Goal: Information Seeking & Learning: Learn about a topic

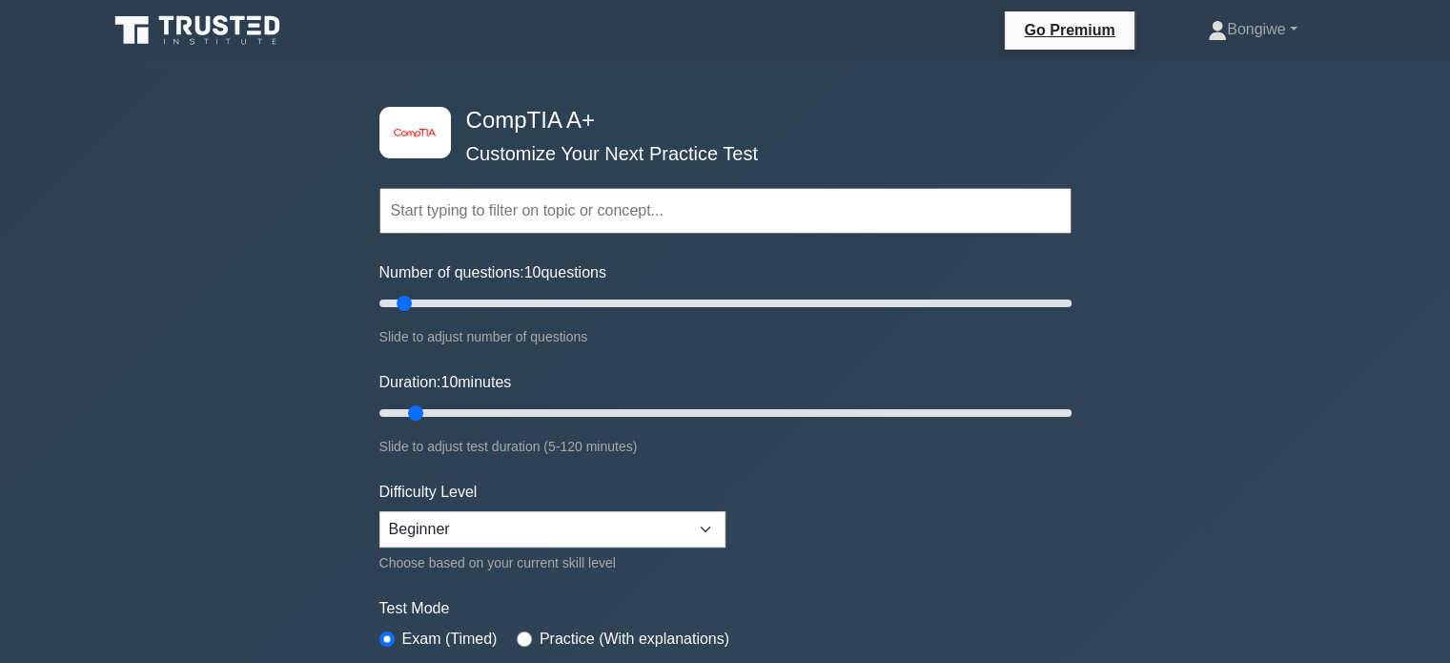
click at [488, 213] on input "text" at bounding box center [725, 211] width 692 height 46
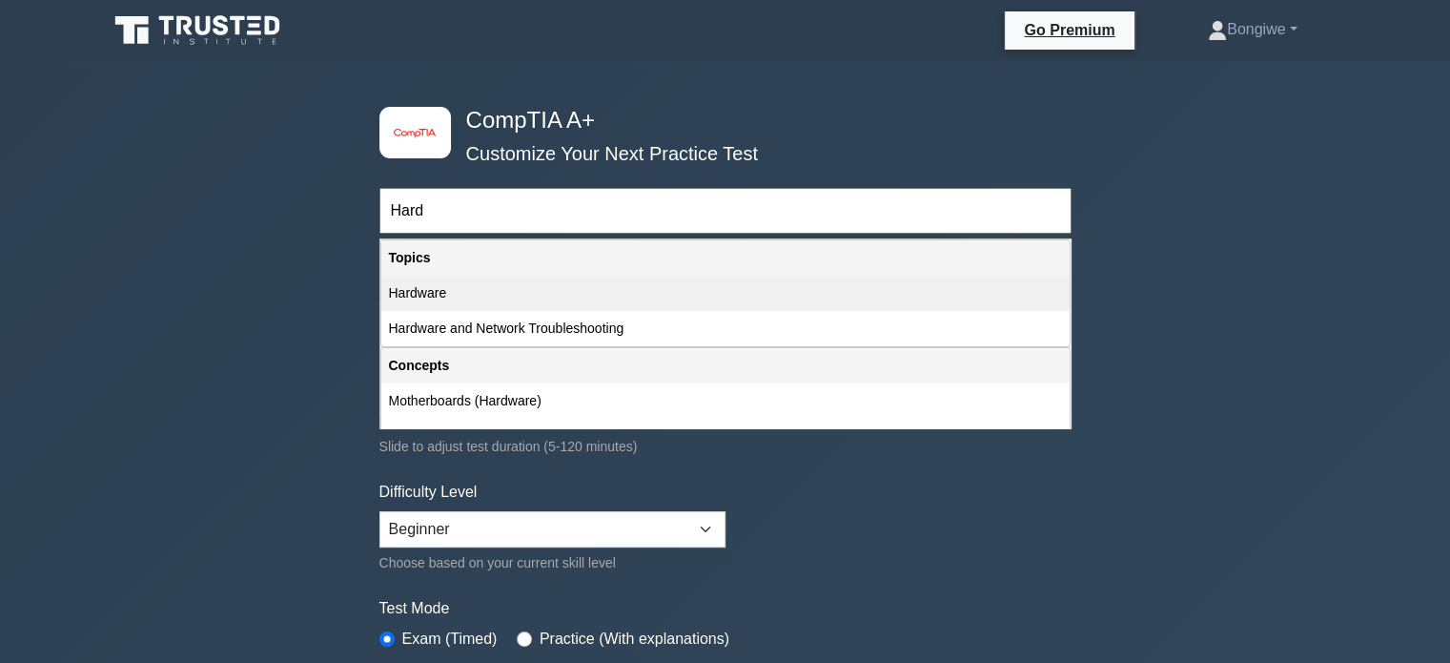
click at [439, 297] on div "Hardware" at bounding box center [725, 293] width 688 height 35
type input "Hardware"
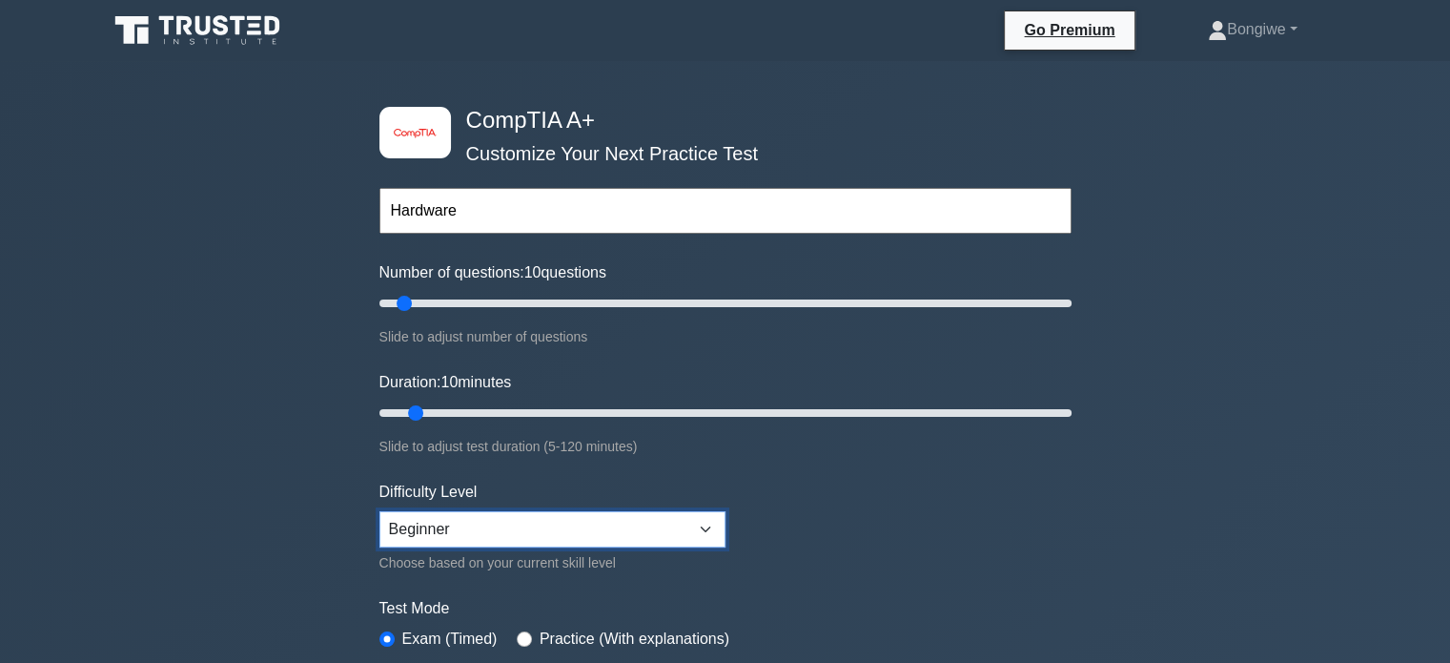
click at [662, 533] on select "Beginner Intermediate Expert" at bounding box center [552, 529] width 346 height 36
click at [1447, 652] on div "image/svg+xml CompTIA A+ Customize Your Next Practice Test Topics Hardware Oper…" at bounding box center [725, 622] width 1450 height 1123
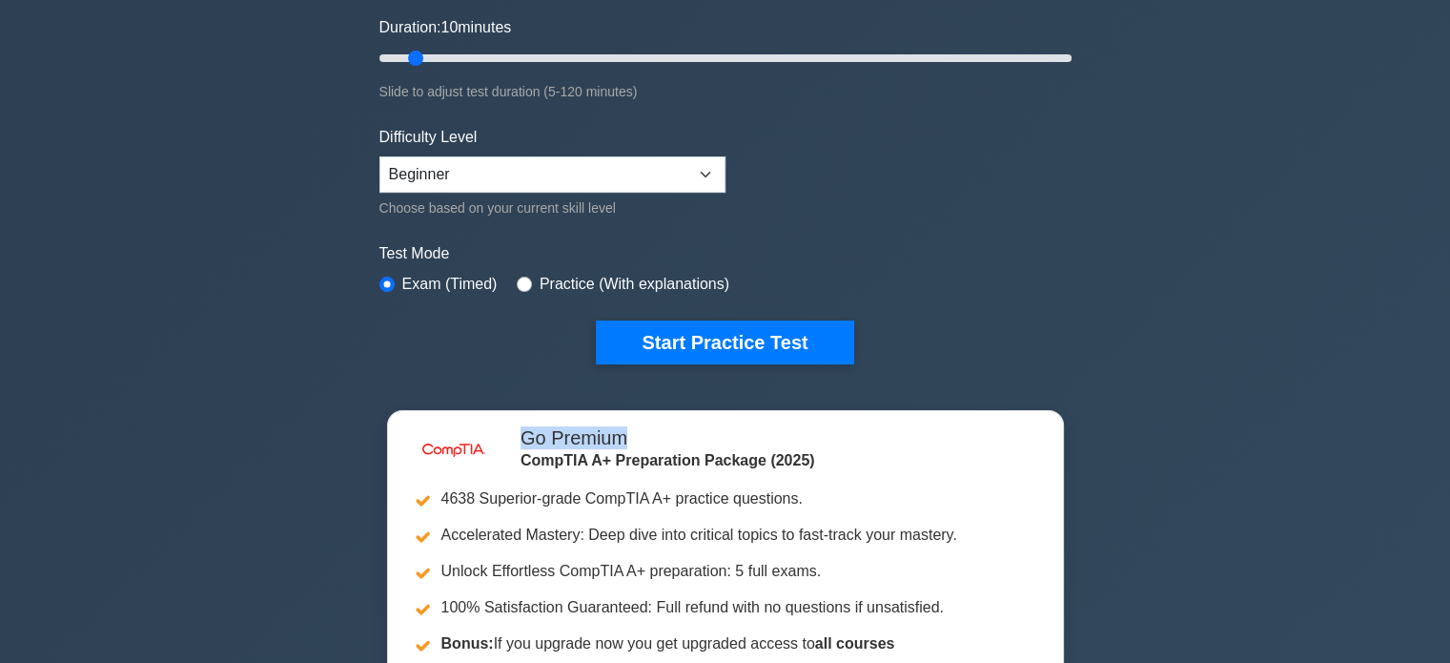
scroll to position [356, 0]
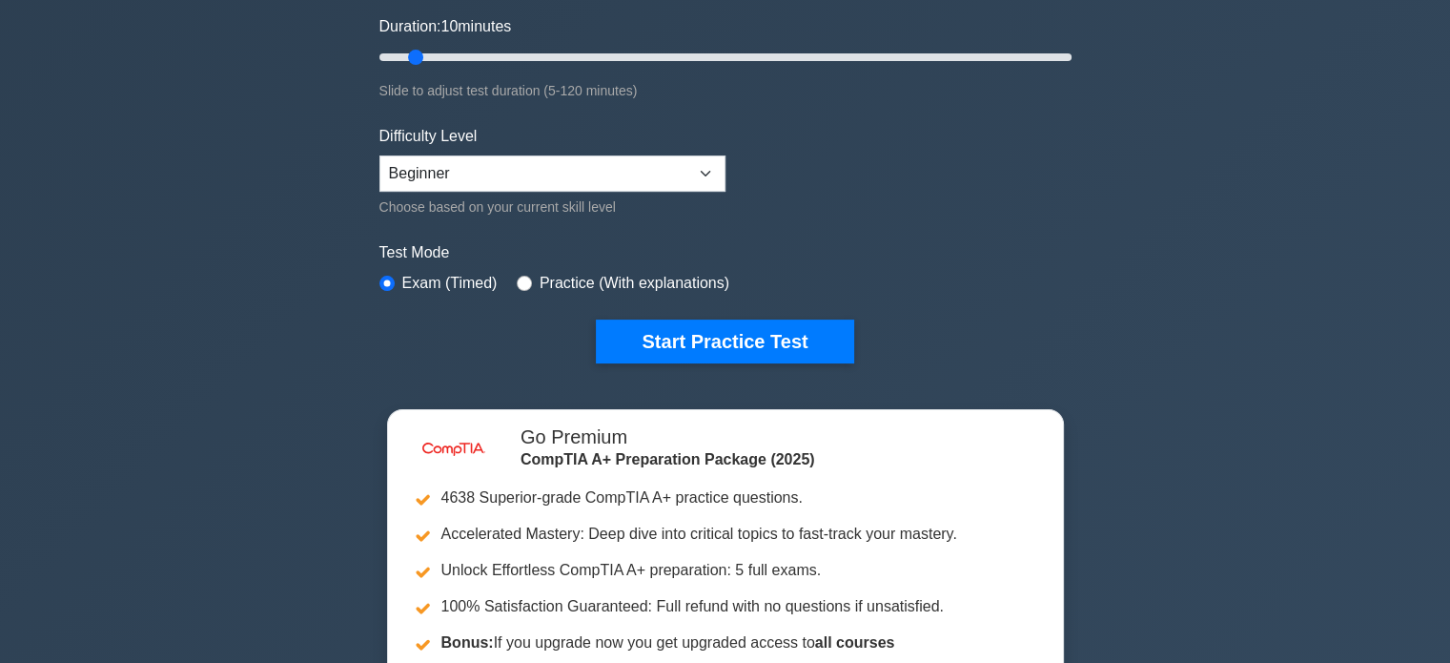
click at [918, 327] on div "Start Practice Test" at bounding box center [725, 341] width 692 height 44
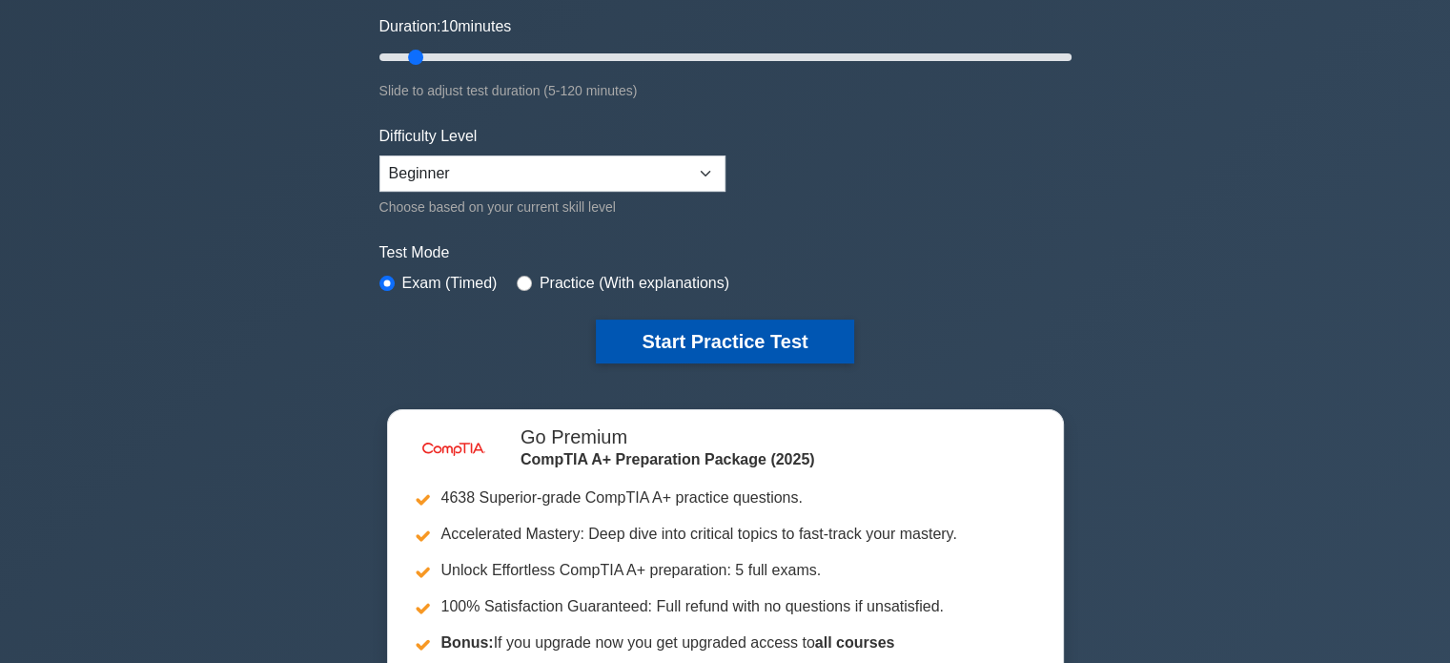
click at [751, 343] on button "Start Practice Test" at bounding box center [724, 341] width 257 height 44
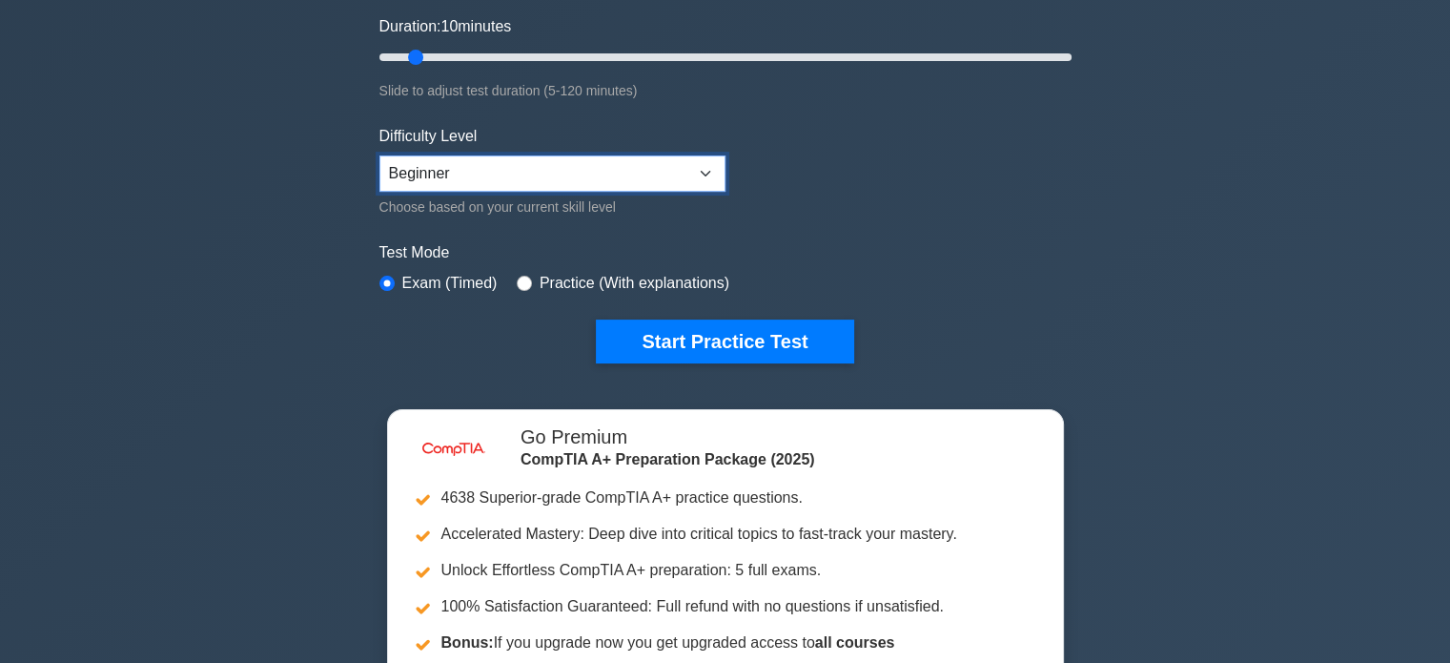
click at [504, 164] on select "Beginner Intermediate Expert" at bounding box center [552, 173] width 346 height 36
click at [379, 155] on select "Beginner Intermediate Expert" at bounding box center [552, 173] width 346 height 36
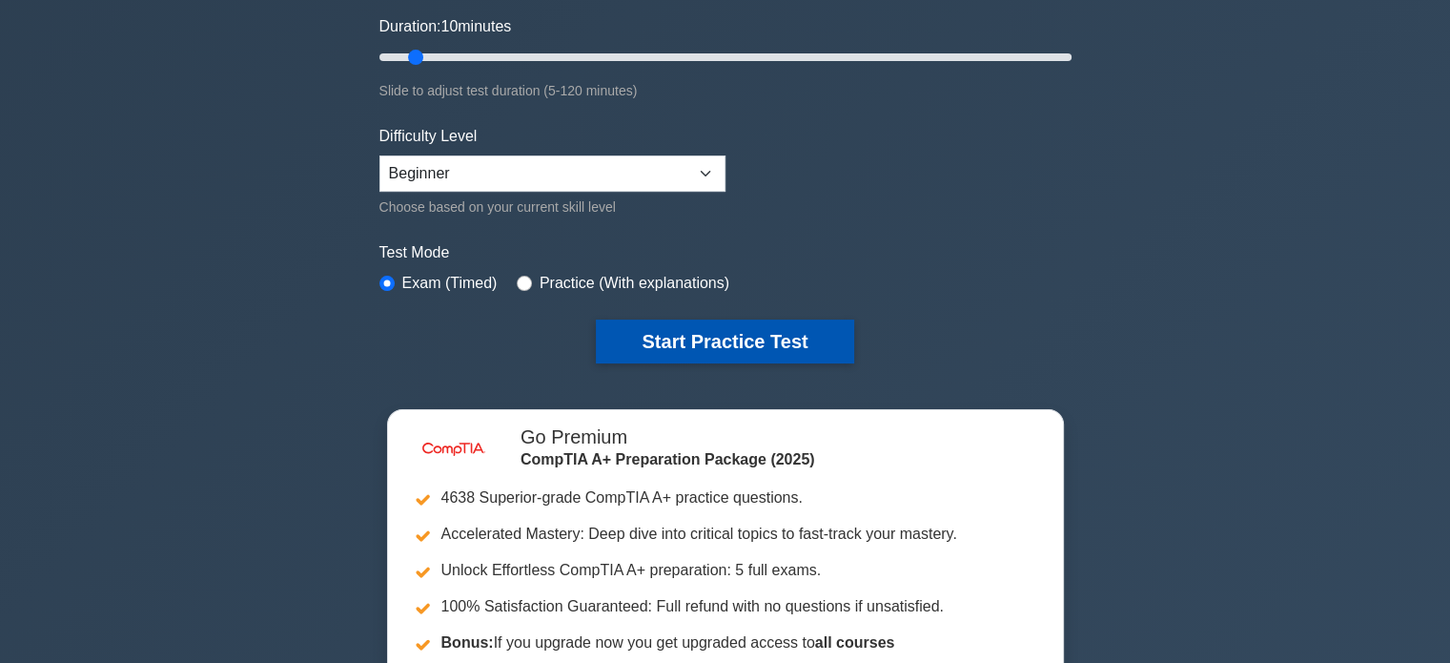
click at [775, 334] on button "Start Practice Test" at bounding box center [724, 341] width 257 height 44
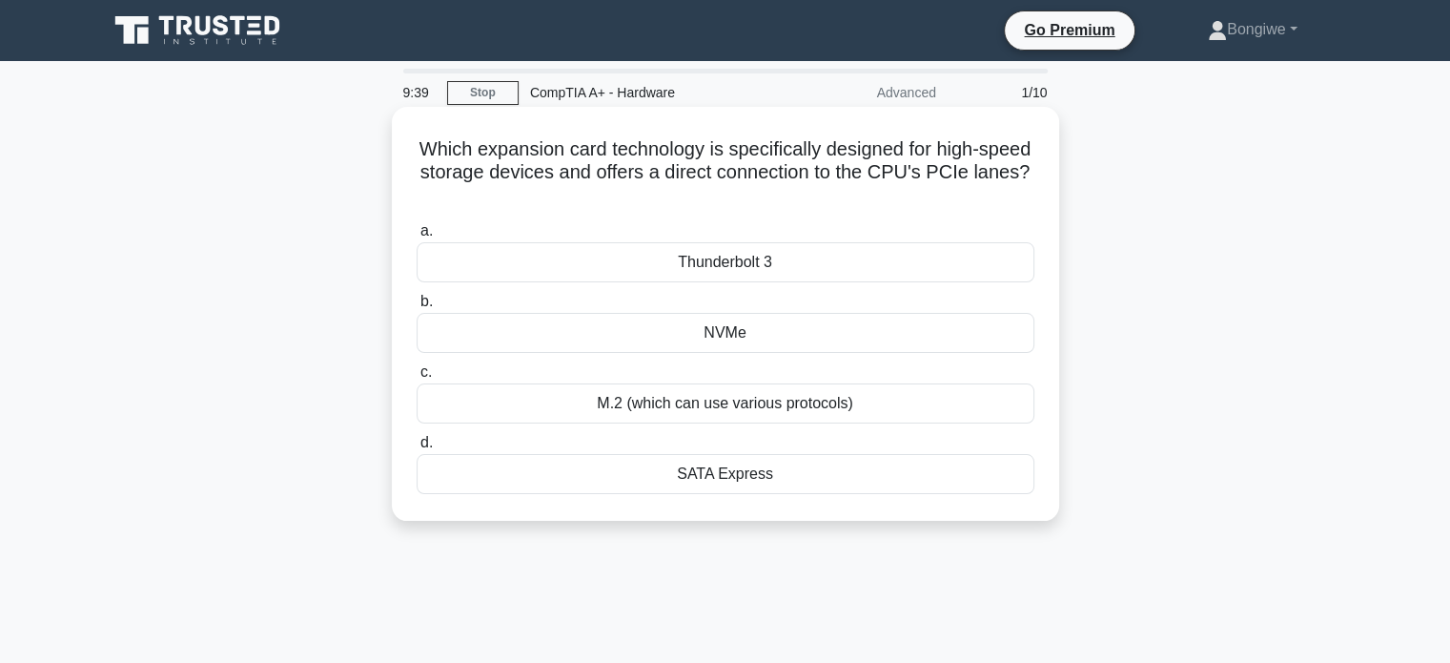
click at [701, 471] on div "SATA Express" at bounding box center [726, 474] width 618 height 40
click at [417, 449] on input "d. SATA Express" at bounding box center [417, 443] width 0 height 12
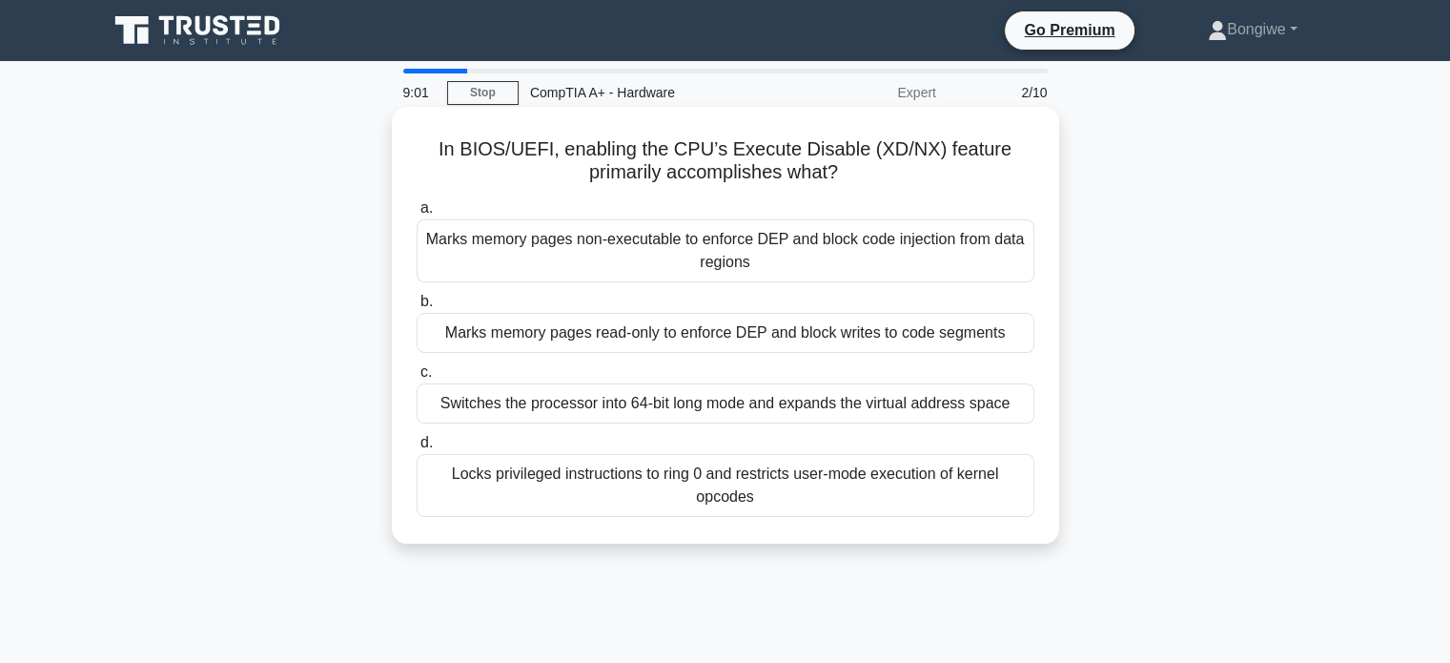
drag, startPoint x: 701, startPoint y: 471, endPoint x: 672, endPoint y: 399, distance: 77.0
click at [672, 399] on div "a. Marks memory pages non-executable to enforce DEP and block code injection fr…" at bounding box center [725, 357] width 641 height 328
click at [676, 337] on div "Marks memory pages read-only to enforce DEP and block writes to code segments" at bounding box center [726, 333] width 618 height 40
click at [417, 308] on input "b. Marks memory pages read-only to enforce DEP and block writes to code segments" at bounding box center [417, 302] width 0 height 12
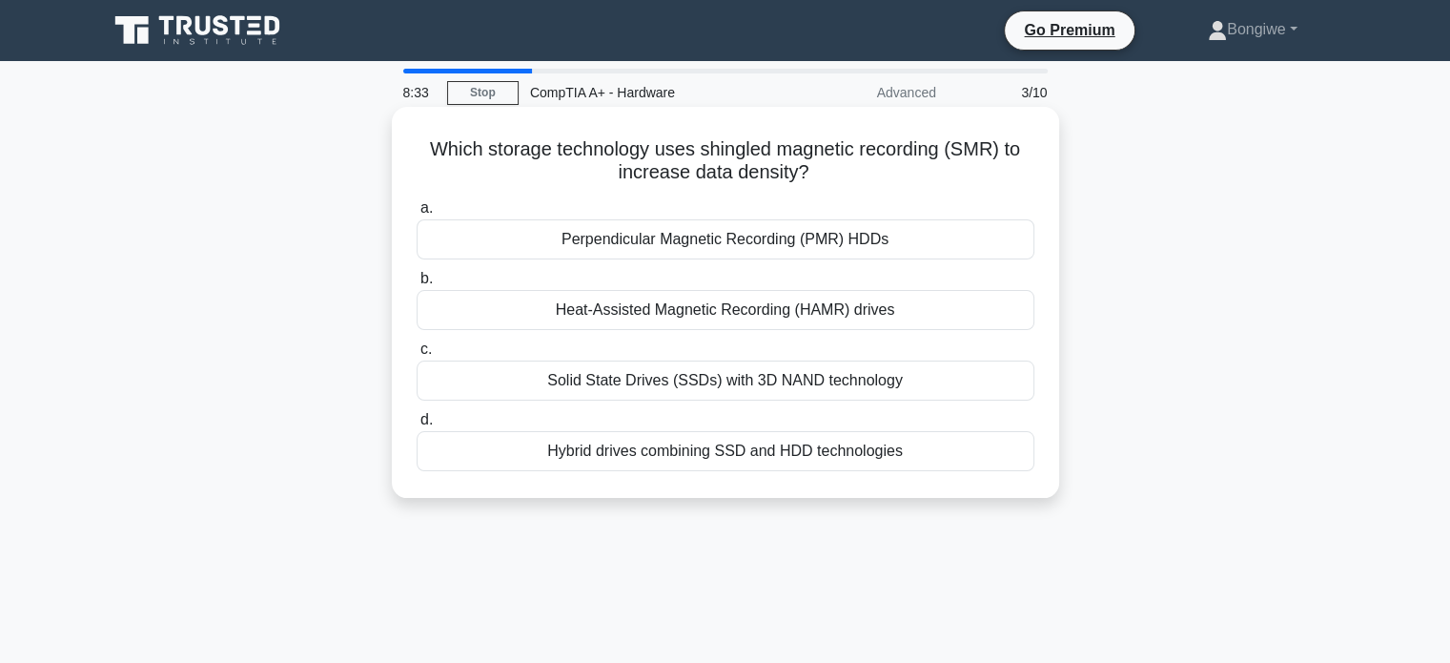
click at [635, 383] on div "Solid State Drives (SSDs) with 3D NAND technology" at bounding box center [726, 380] width 618 height 40
click at [417, 356] on input "c. Solid State Drives (SSDs) with 3D NAND technology" at bounding box center [417, 349] width 0 height 12
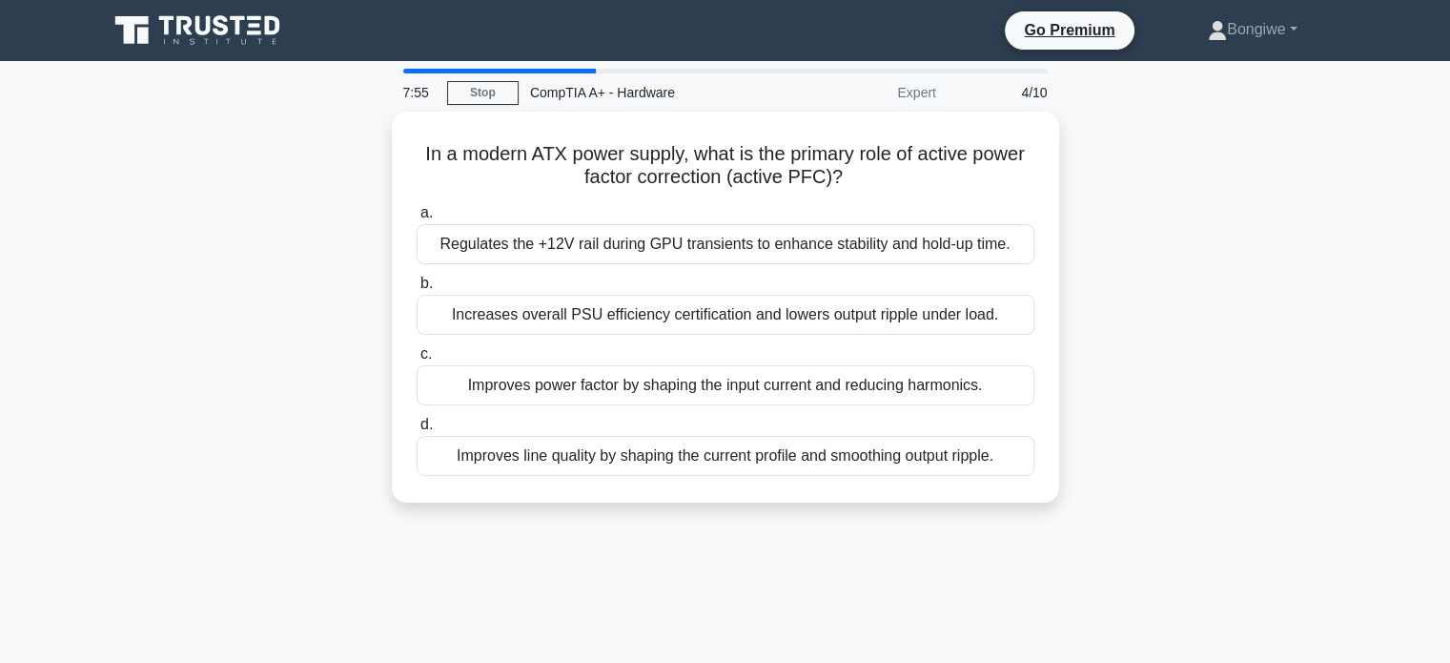
click at [635, 383] on div "Improves power factor by shaping the input current and reducing harmonics." at bounding box center [726, 385] width 618 height 40
click at [417, 360] on input "c. Improves power factor by shaping the input current and reducing harmonics." at bounding box center [417, 354] width 0 height 12
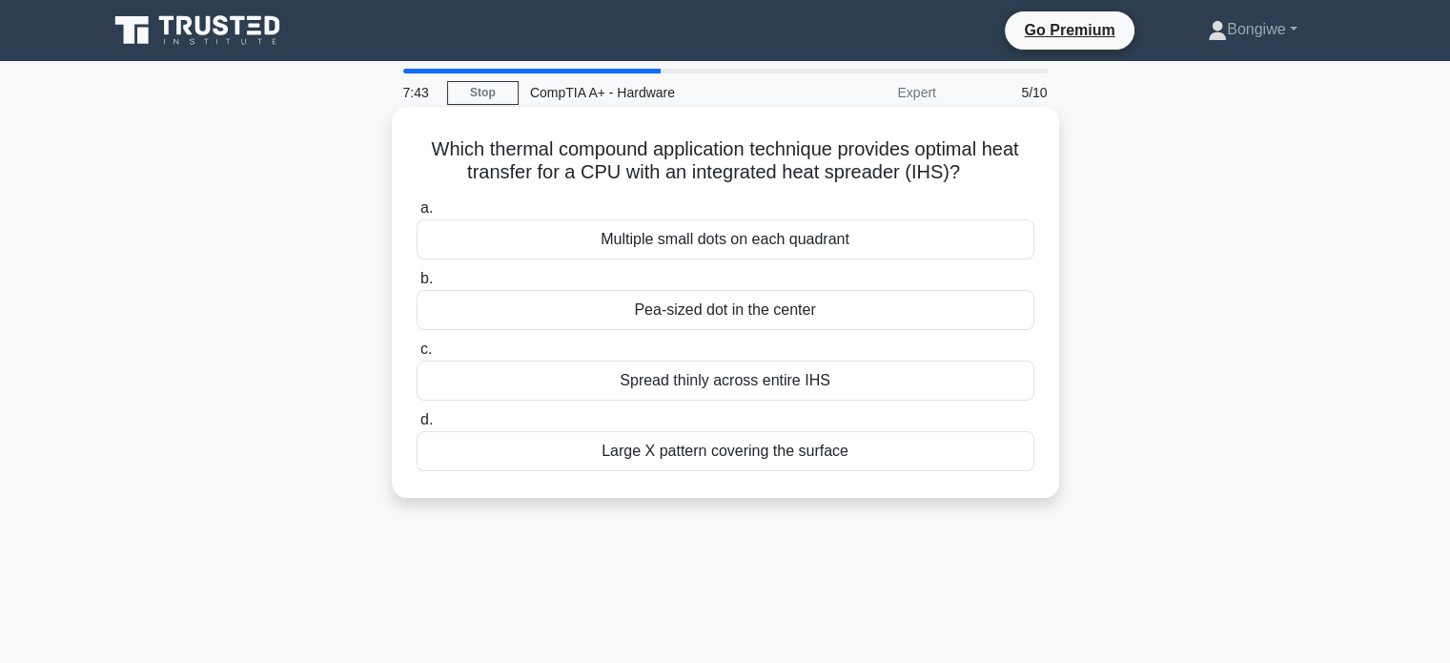
click at [735, 247] on div "Multiple small dots on each quadrant" at bounding box center [726, 239] width 618 height 40
click at [417, 215] on input "a. Multiple small dots on each quadrant" at bounding box center [417, 208] width 0 height 12
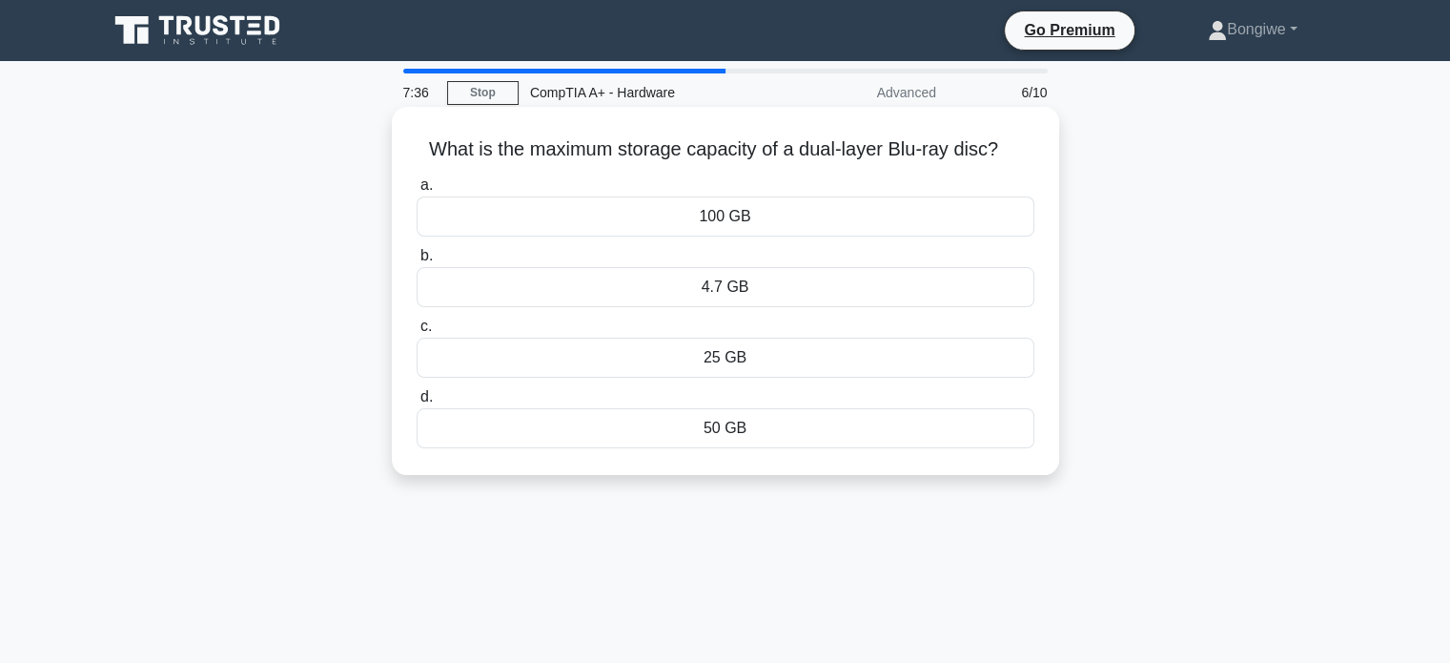
click at [729, 361] on div "25 GB" at bounding box center [726, 357] width 618 height 40
click at [417, 333] on input "c. 25 GB" at bounding box center [417, 326] width 0 height 12
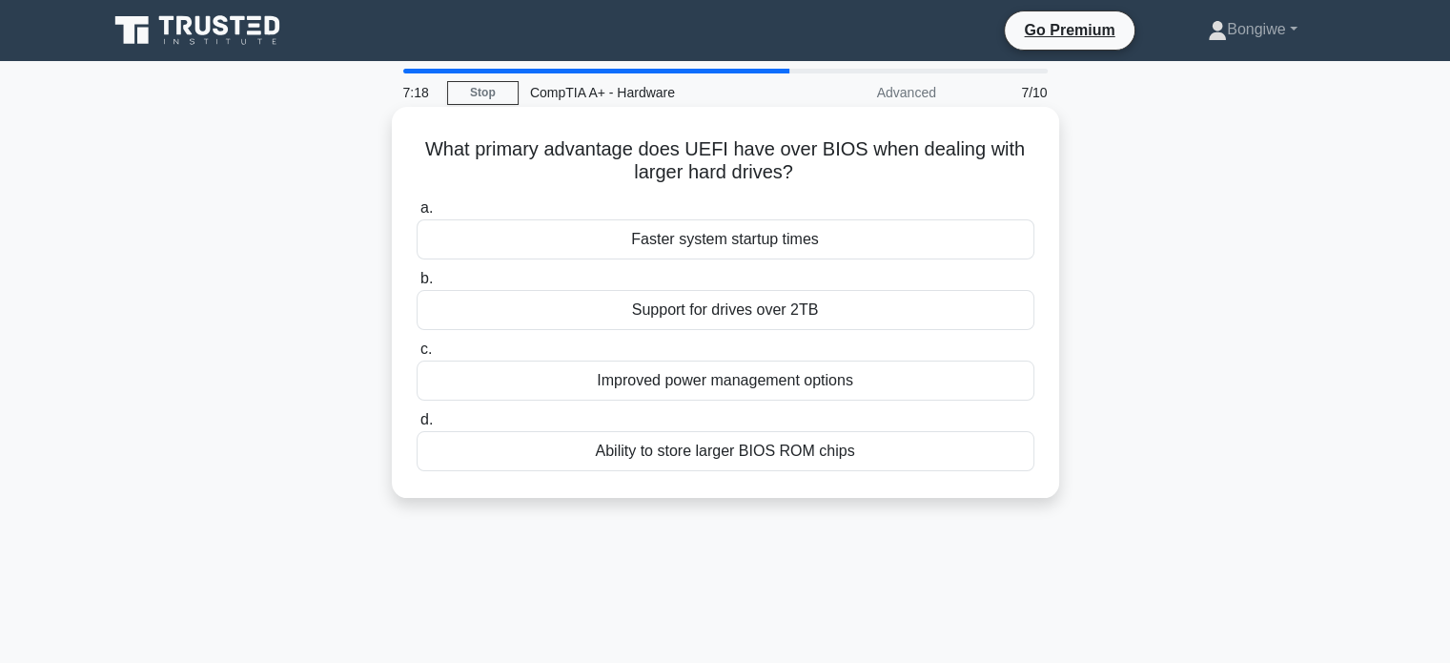
click at [708, 241] on div "Faster system startup times" at bounding box center [726, 239] width 618 height 40
click at [417, 215] on input "a. Faster system startup times" at bounding box center [417, 208] width 0 height 12
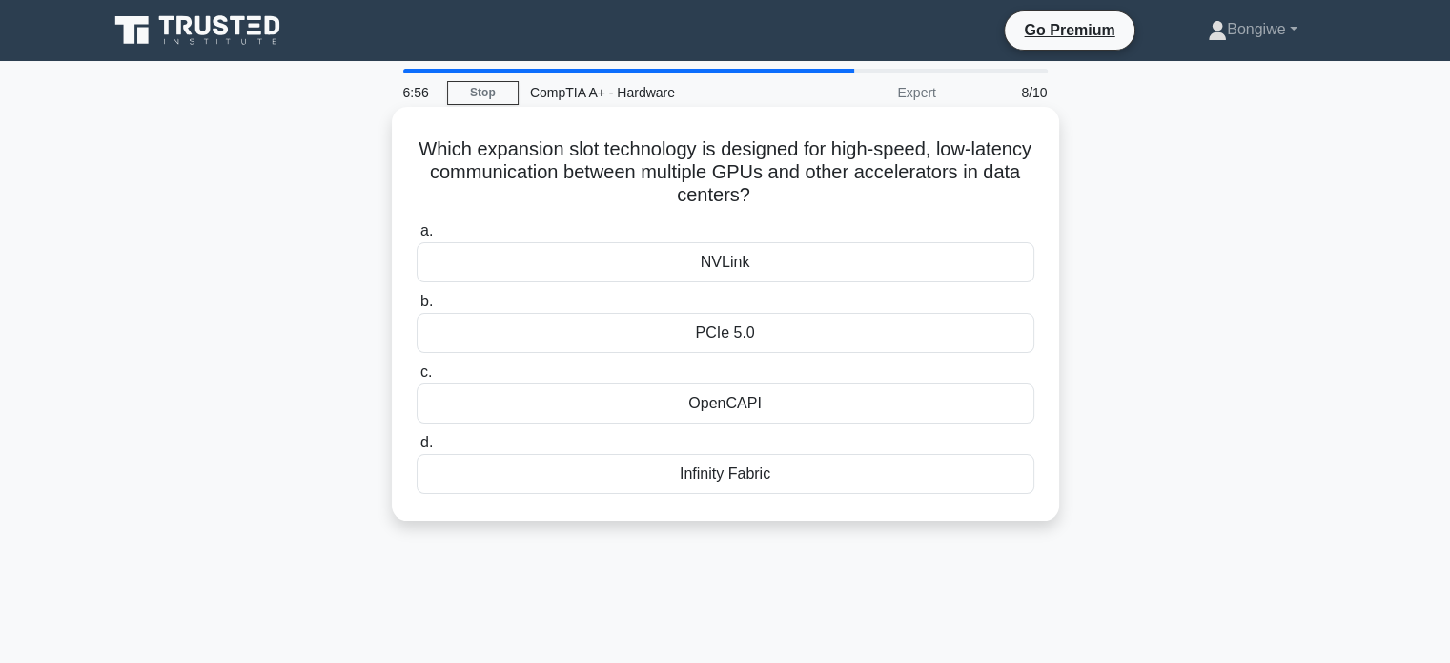
click at [671, 342] on div "PCIe 5.0" at bounding box center [726, 333] width 618 height 40
click at [417, 308] on input "b. PCIe 5.0" at bounding box center [417, 302] width 0 height 12
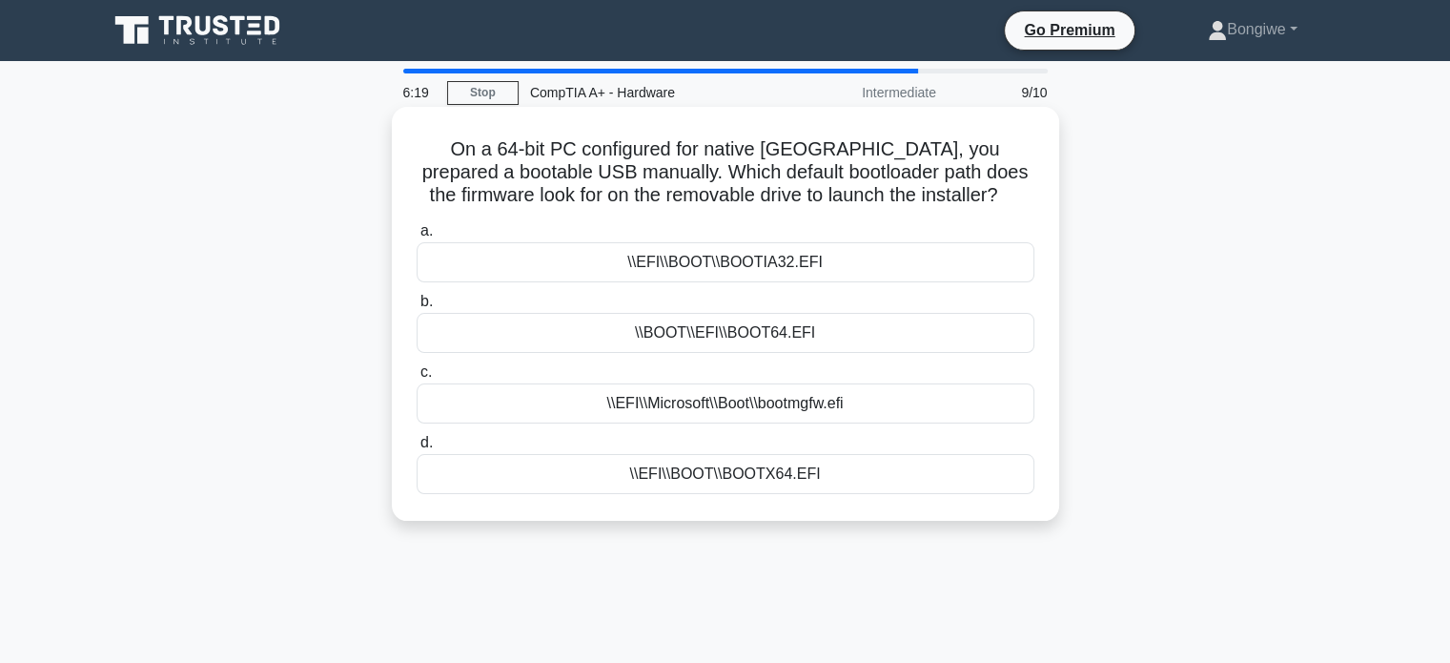
click at [709, 267] on div "\\EFI\\BOOT\\BOOTIA32.EFI" at bounding box center [726, 262] width 618 height 40
click at [417, 237] on input "a. \\EFI\\BOOT\\BOOTIA32.EFI" at bounding box center [417, 231] width 0 height 12
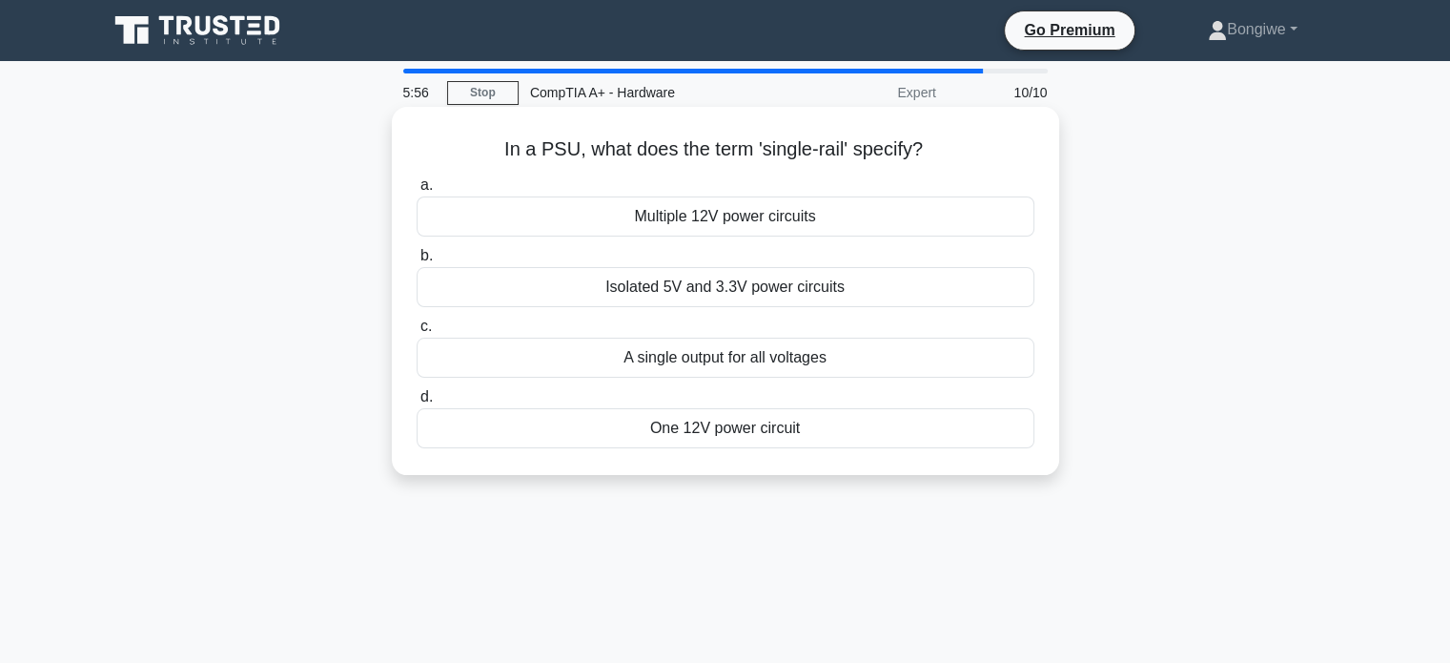
click at [710, 432] on div "One 12V power circuit" at bounding box center [726, 428] width 618 height 40
click at [417, 403] on input "d. One 12V power circuit" at bounding box center [417, 397] width 0 height 12
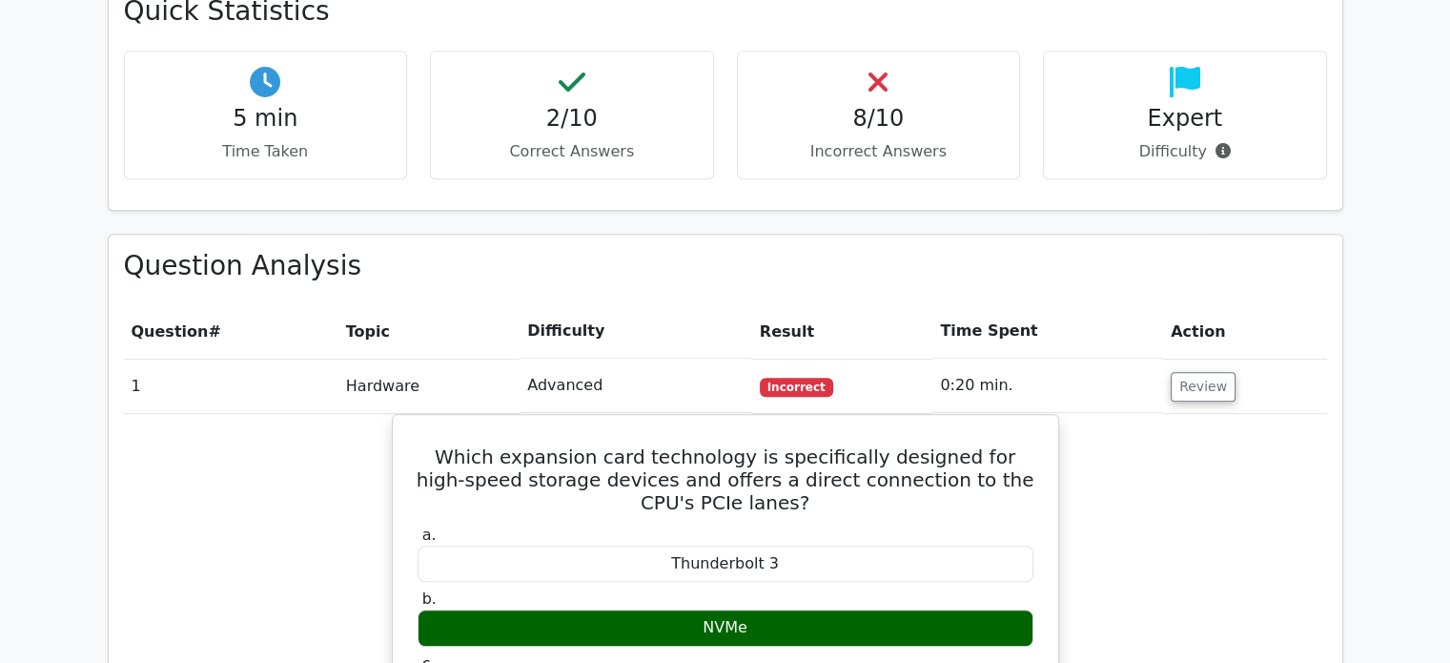
scroll to position [1206, 0]
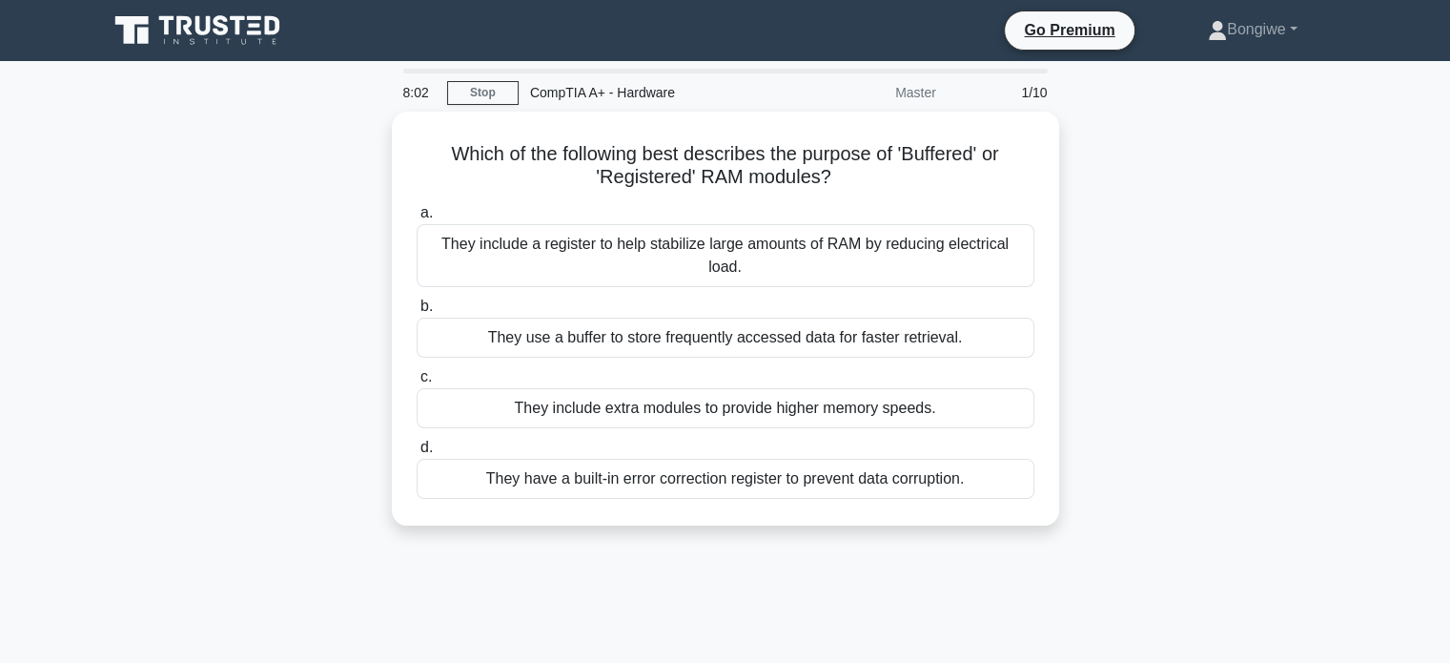
click at [775, 334] on div "They use a buffer to store frequently accessed data for faster retrieval." at bounding box center [726, 337] width 618 height 40
click at [417, 313] on input "b. They use a buffer to store frequently accessed data for faster retrieval." at bounding box center [417, 306] width 0 height 12
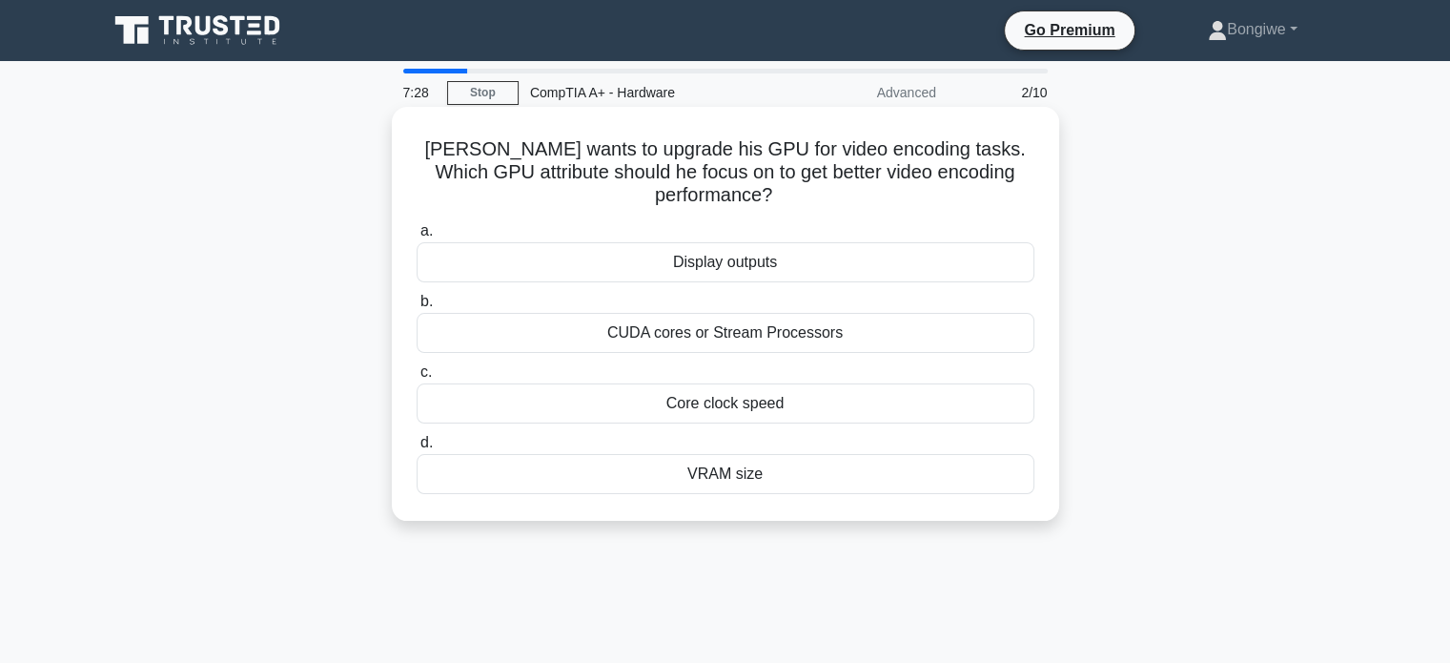
click at [683, 462] on div "VRAM size" at bounding box center [726, 474] width 618 height 40
click at [417, 449] on input "d. VRAM size" at bounding box center [417, 443] width 0 height 12
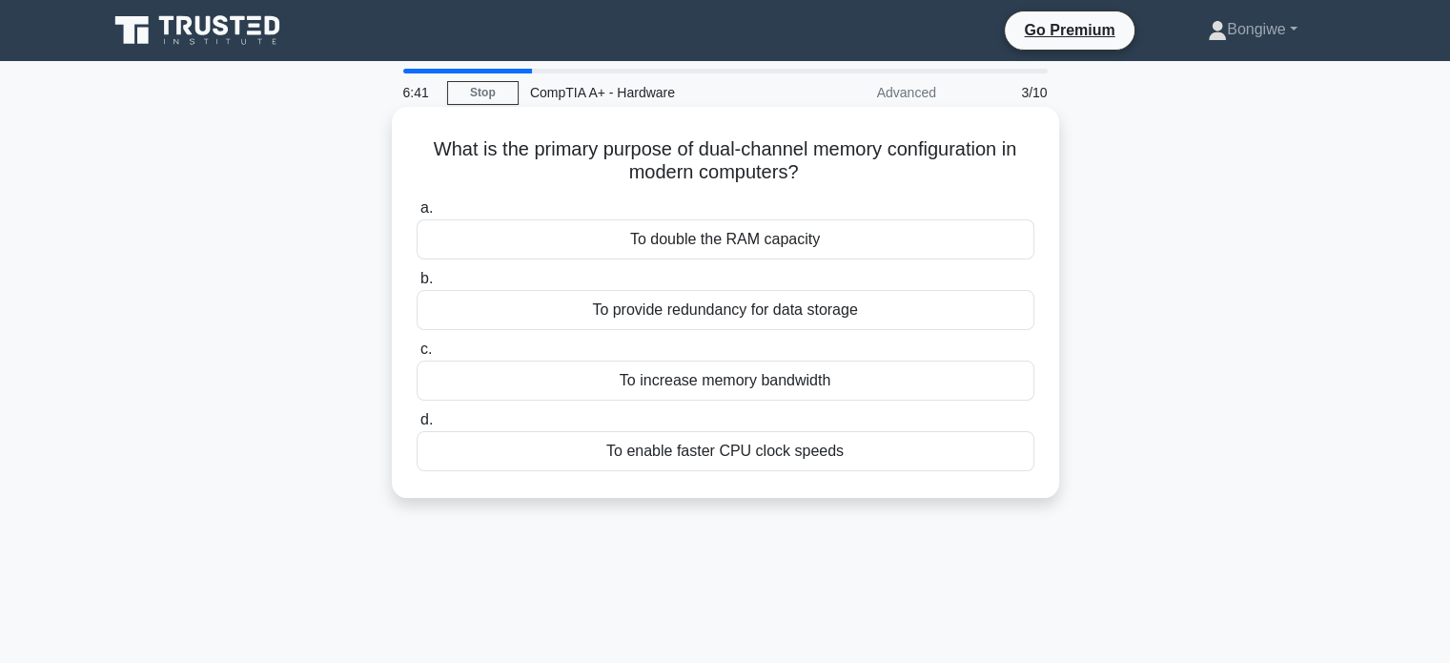
click at [845, 300] on div "To provide redundancy for data storage" at bounding box center [726, 310] width 618 height 40
click at [417, 285] on input "b. To provide redundancy for data storage" at bounding box center [417, 279] width 0 height 12
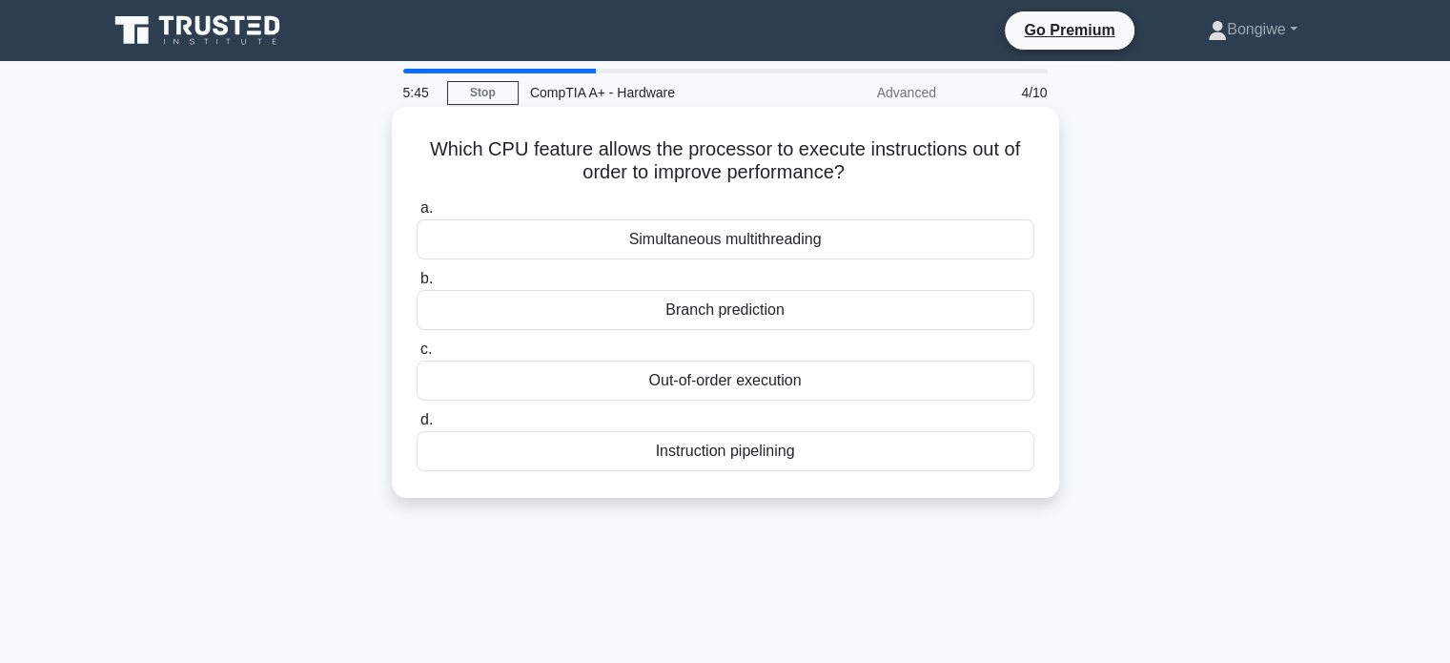
click at [731, 239] on div "Simultaneous multithreading" at bounding box center [726, 239] width 618 height 40
click at [417, 215] on input "a. Simultaneous multithreading" at bounding box center [417, 208] width 0 height 12
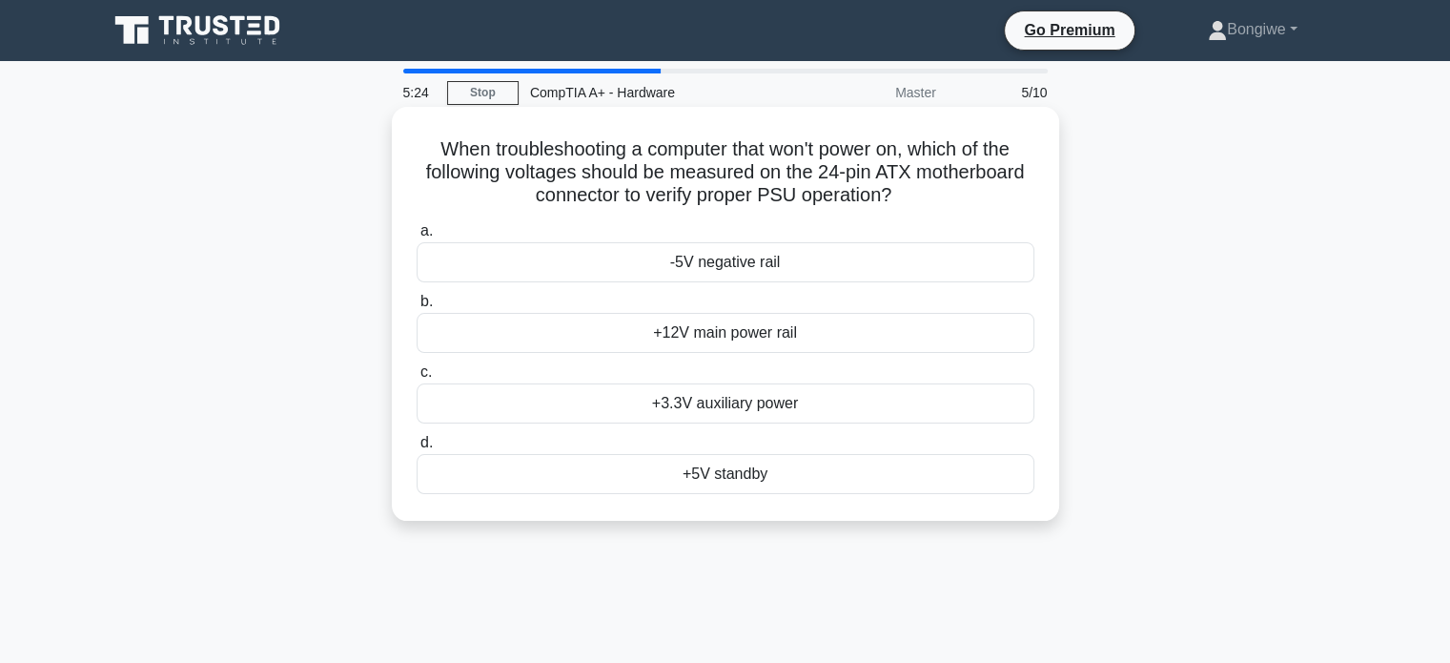
click at [726, 327] on div "+12V main power rail" at bounding box center [726, 333] width 618 height 40
click at [417, 308] on input "b. +12V main power rail" at bounding box center [417, 302] width 0 height 12
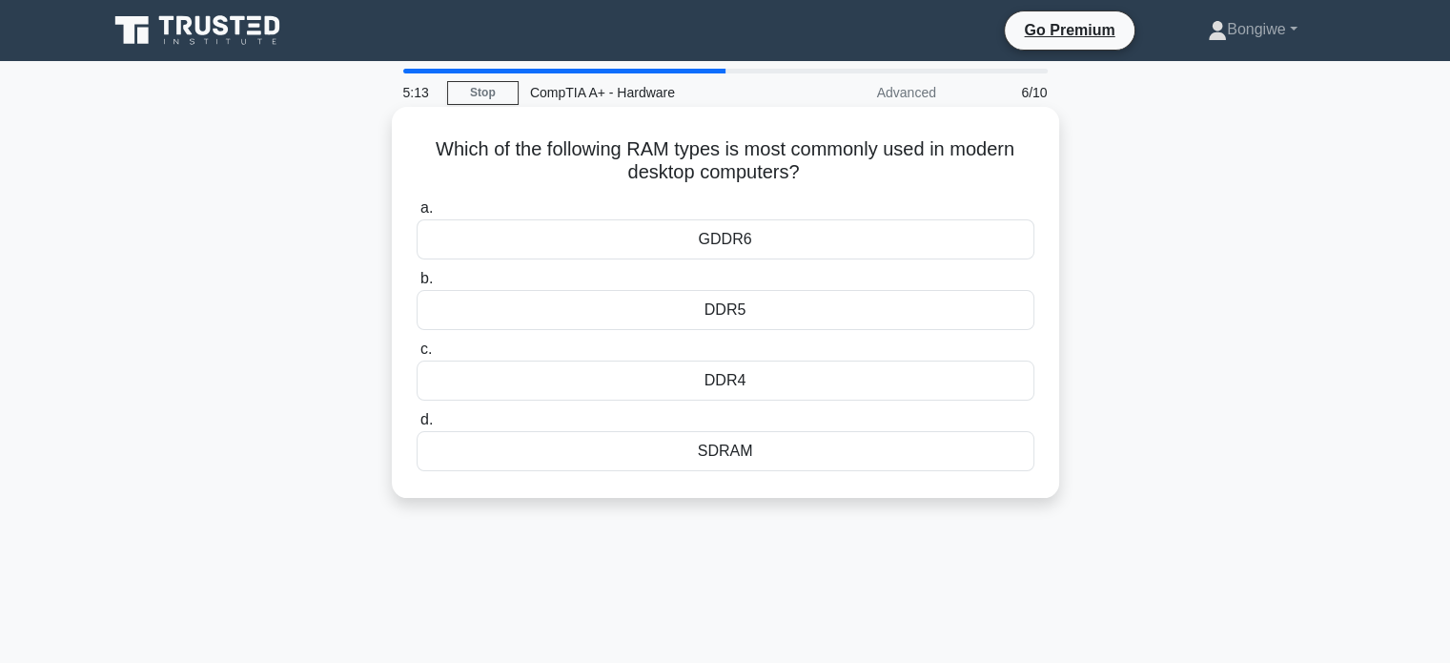
click at [736, 315] on div "DDR5" at bounding box center [726, 310] width 618 height 40
click at [417, 285] on input "b. DDR5" at bounding box center [417, 279] width 0 height 12
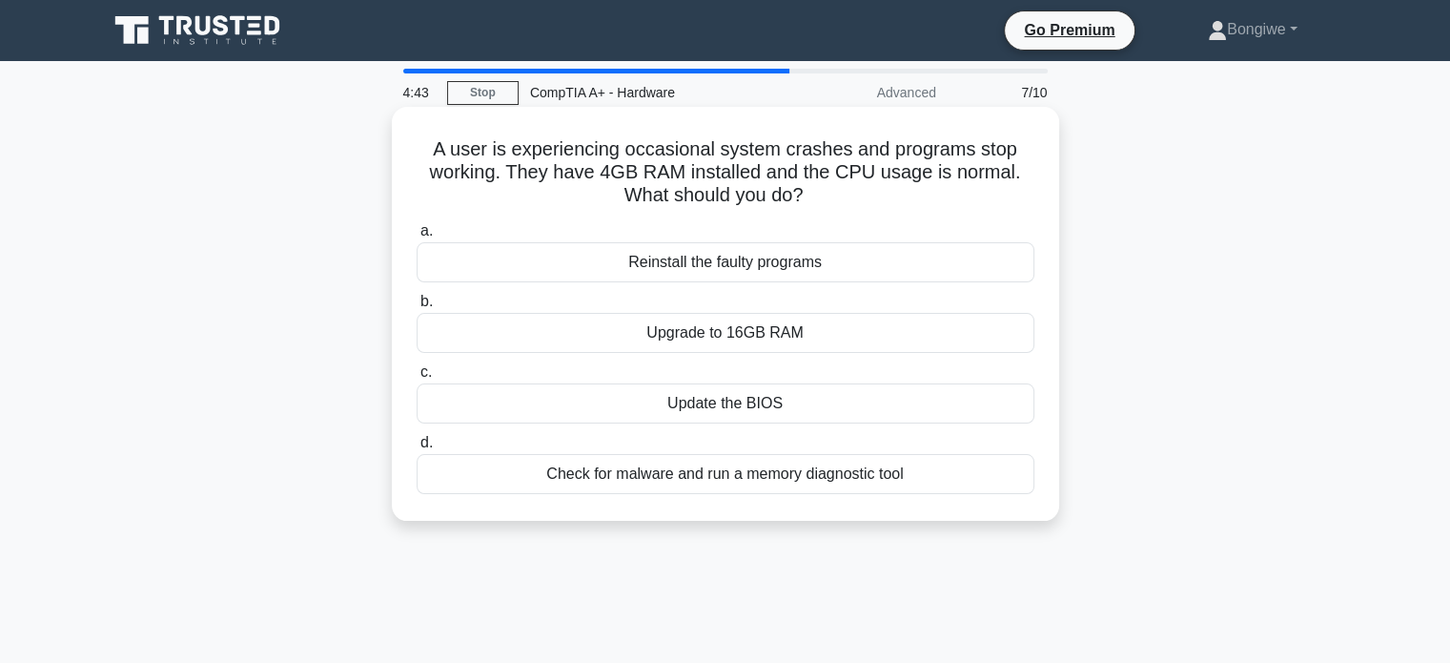
click at [729, 476] on div "Check for malware and run a memory diagnostic tool" at bounding box center [726, 474] width 618 height 40
click at [417, 449] on input "d. Check for malware and run a memory diagnostic tool" at bounding box center [417, 443] width 0 height 12
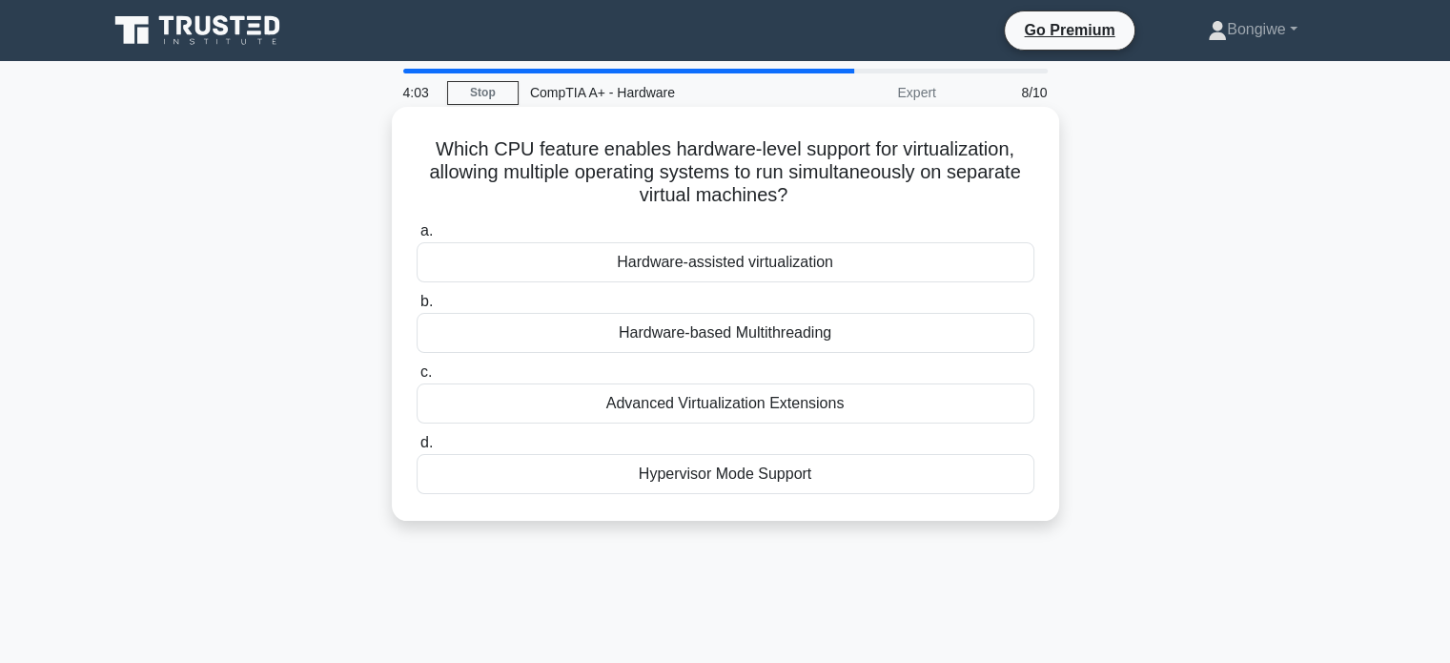
click at [714, 338] on div "Hardware-based Multithreading" at bounding box center [726, 333] width 618 height 40
click at [417, 308] on input "b. Hardware-based Multithreading" at bounding box center [417, 302] width 0 height 12
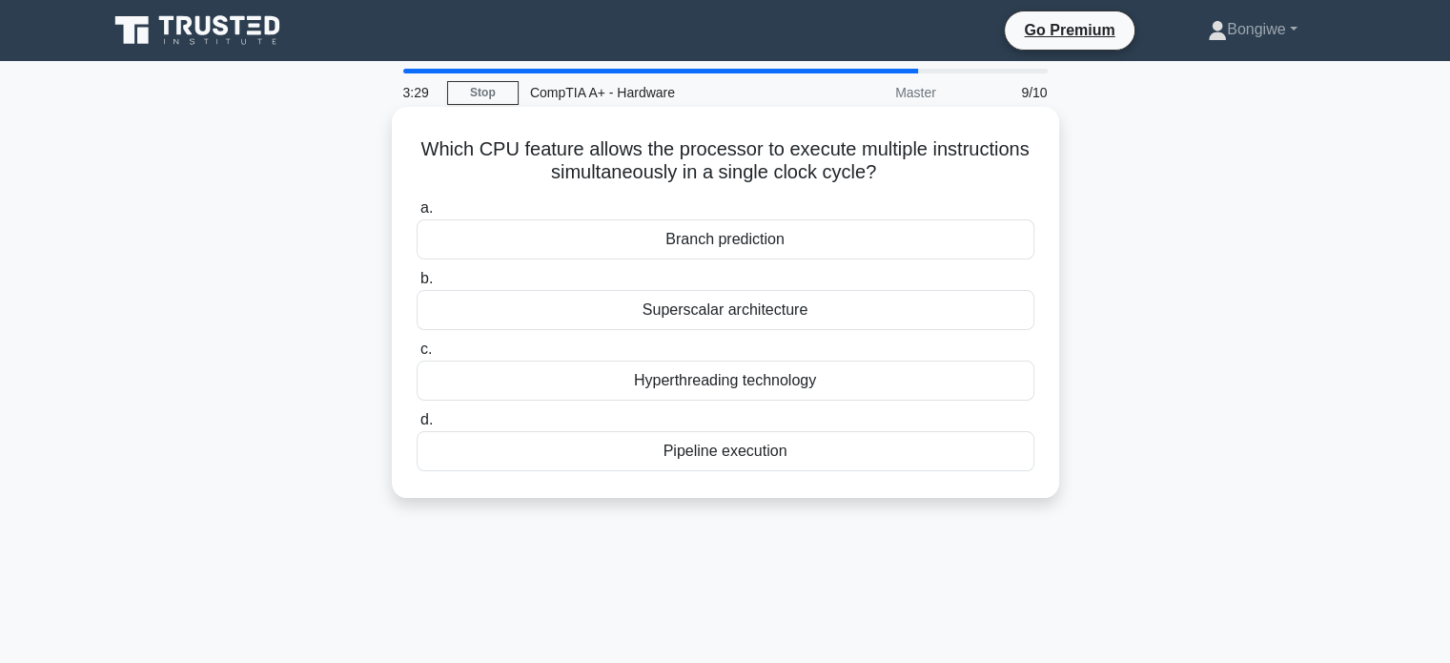
click at [740, 393] on div "Hyperthreading technology" at bounding box center [726, 380] width 618 height 40
click at [417, 356] on input "c. Hyperthreading technology" at bounding box center [417, 349] width 0 height 12
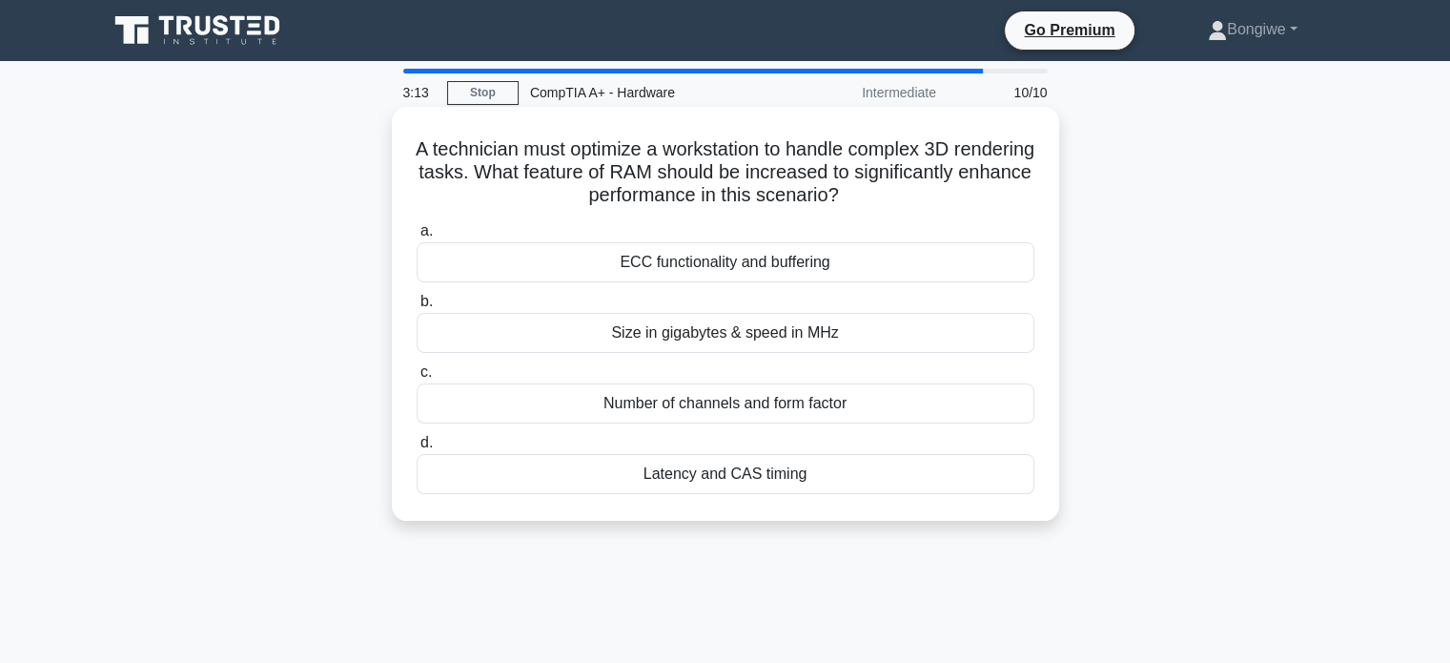
click at [803, 341] on div "Size in gigabytes & speed in MHz" at bounding box center [726, 333] width 618 height 40
click at [417, 308] on input "b. Size in gigabytes & speed in MHz" at bounding box center [417, 302] width 0 height 12
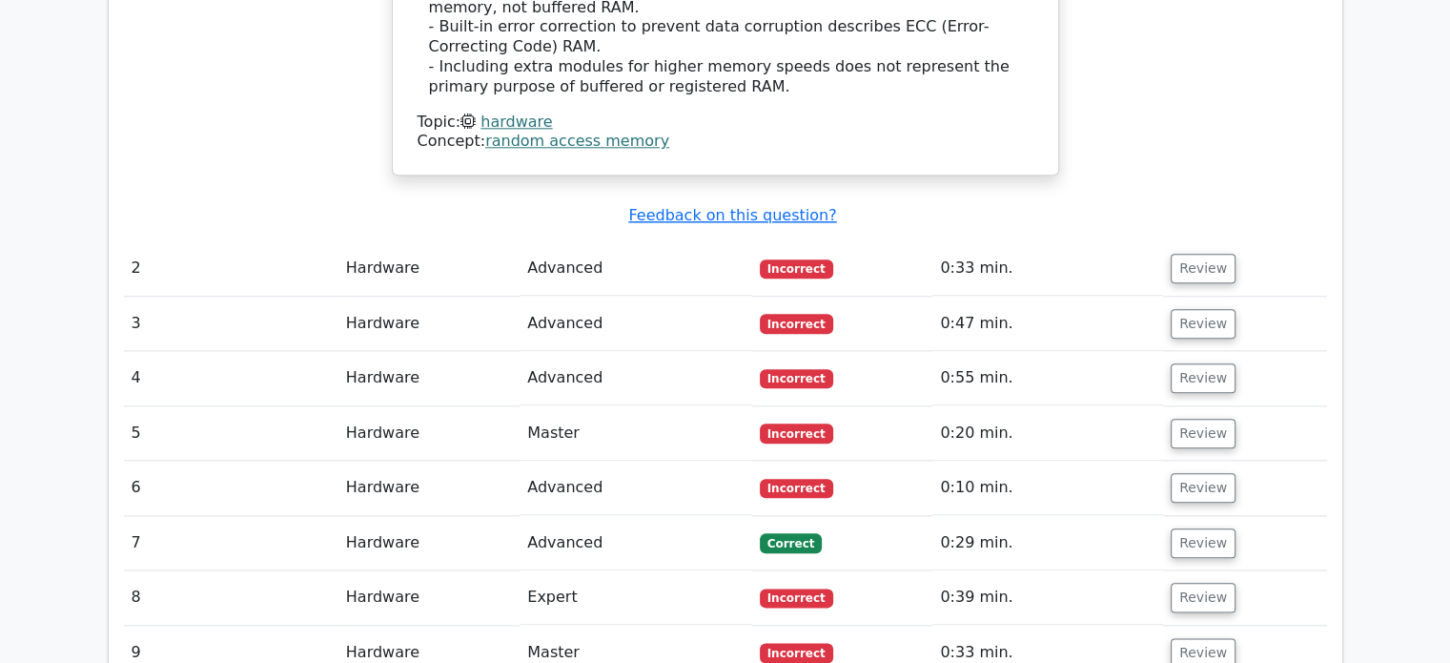
scroll to position [2136, 0]
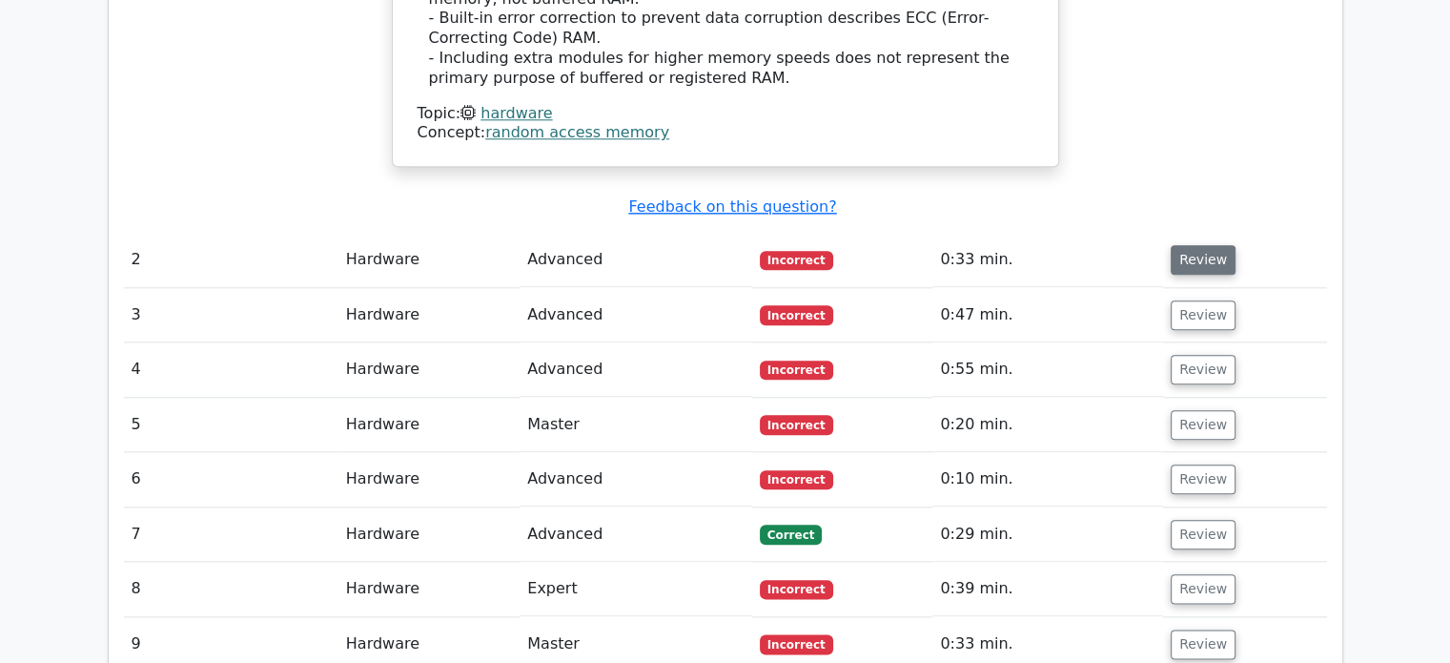
click at [1184, 245] on button "Review" at bounding box center [1203, 260] width 65 height 30
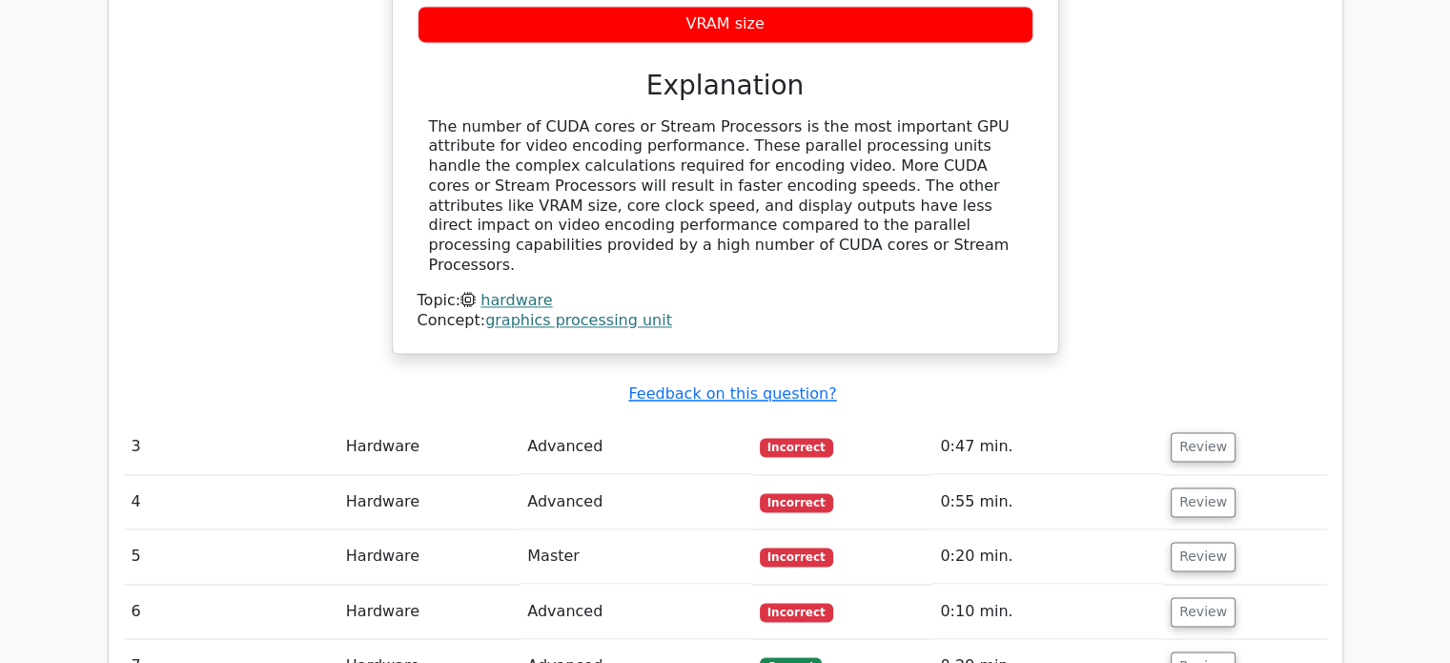
scroll to position [2746, 0]
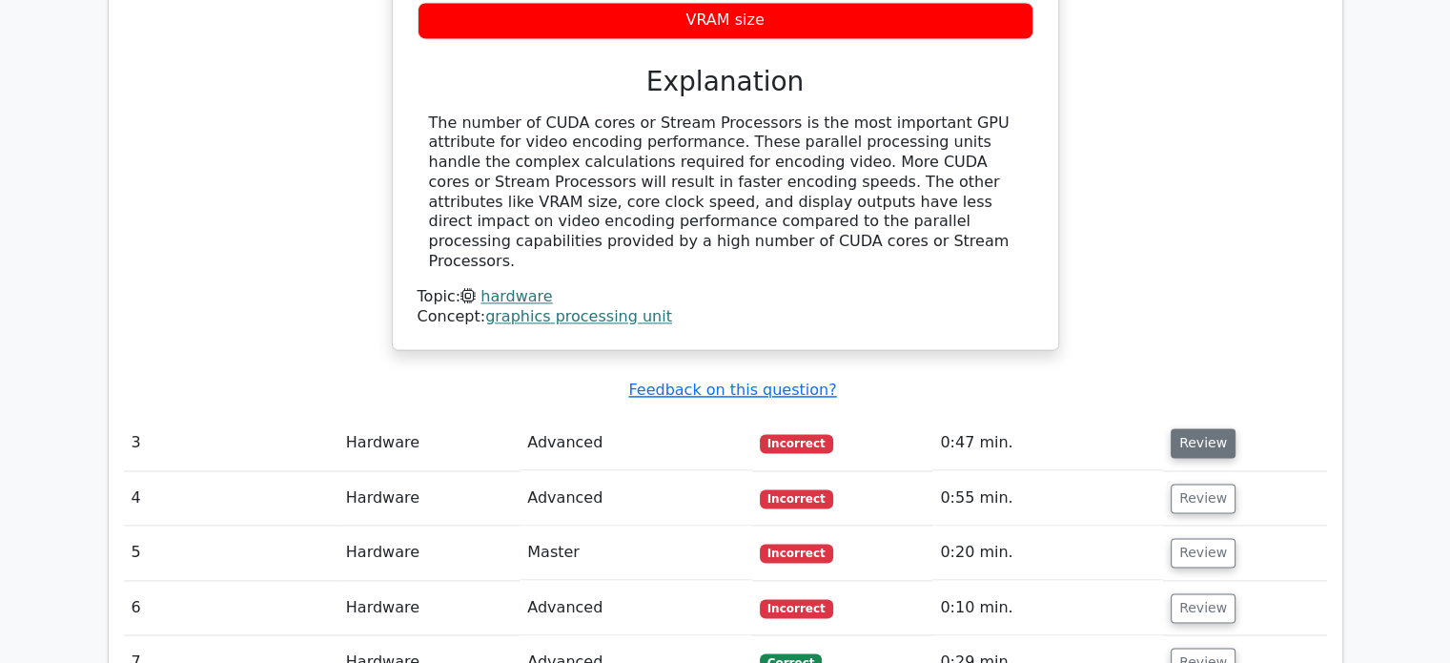
click at [1194, 428] on button "Review" at bounding box center [1203, 443] width 65 height 30
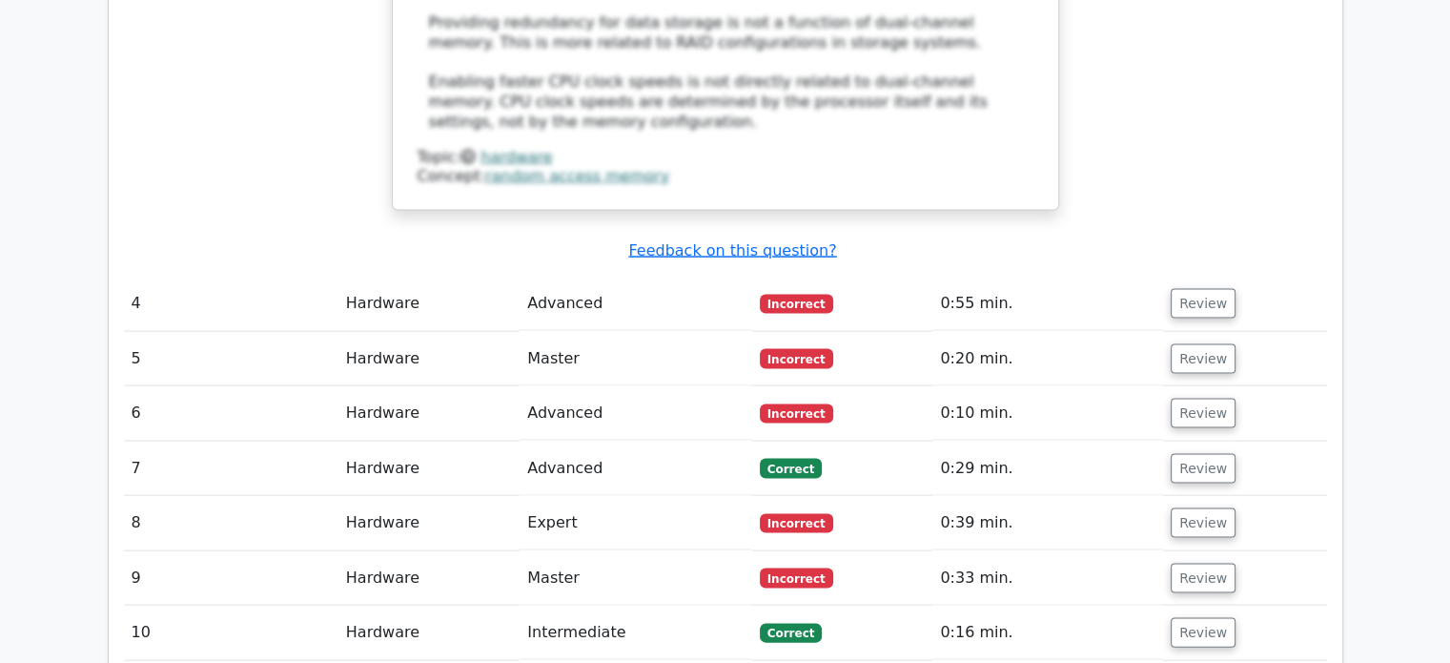
scroll to position [3928, 0]
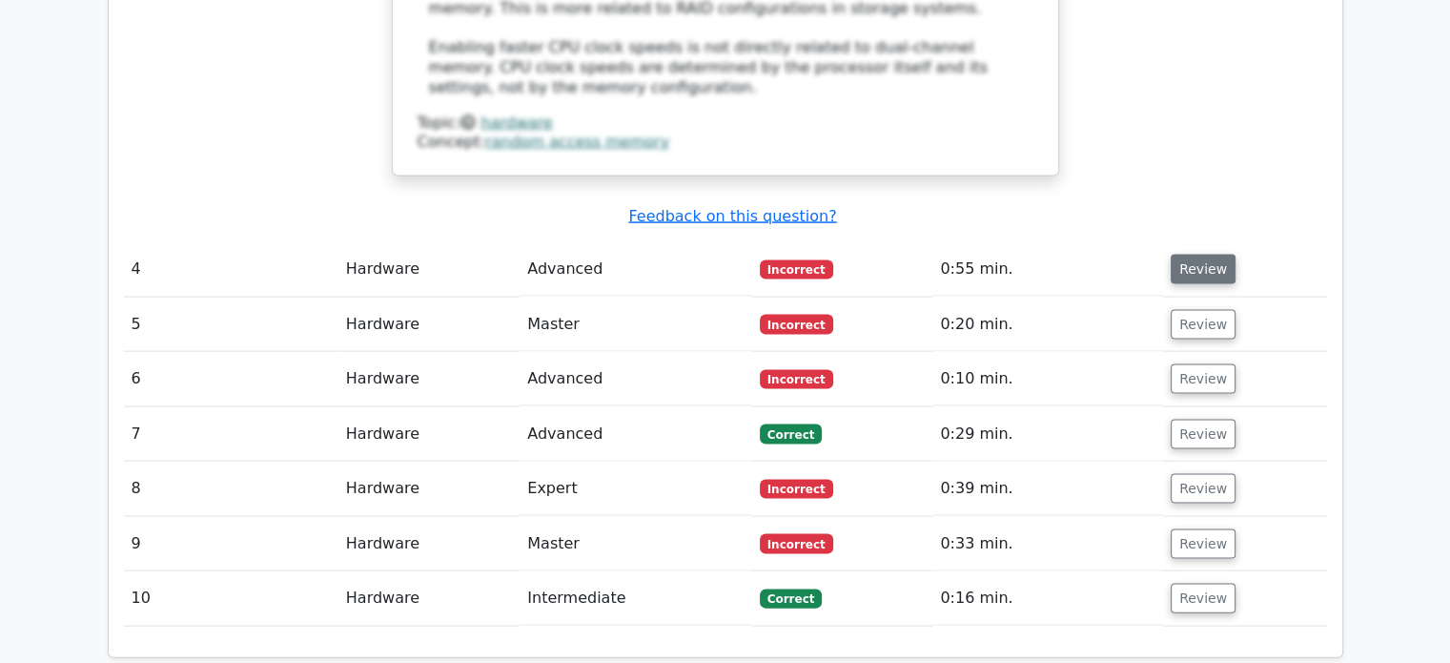
click at [1187, 255] on button "Review" at bounding box center [1203, 270] width 65 height 30
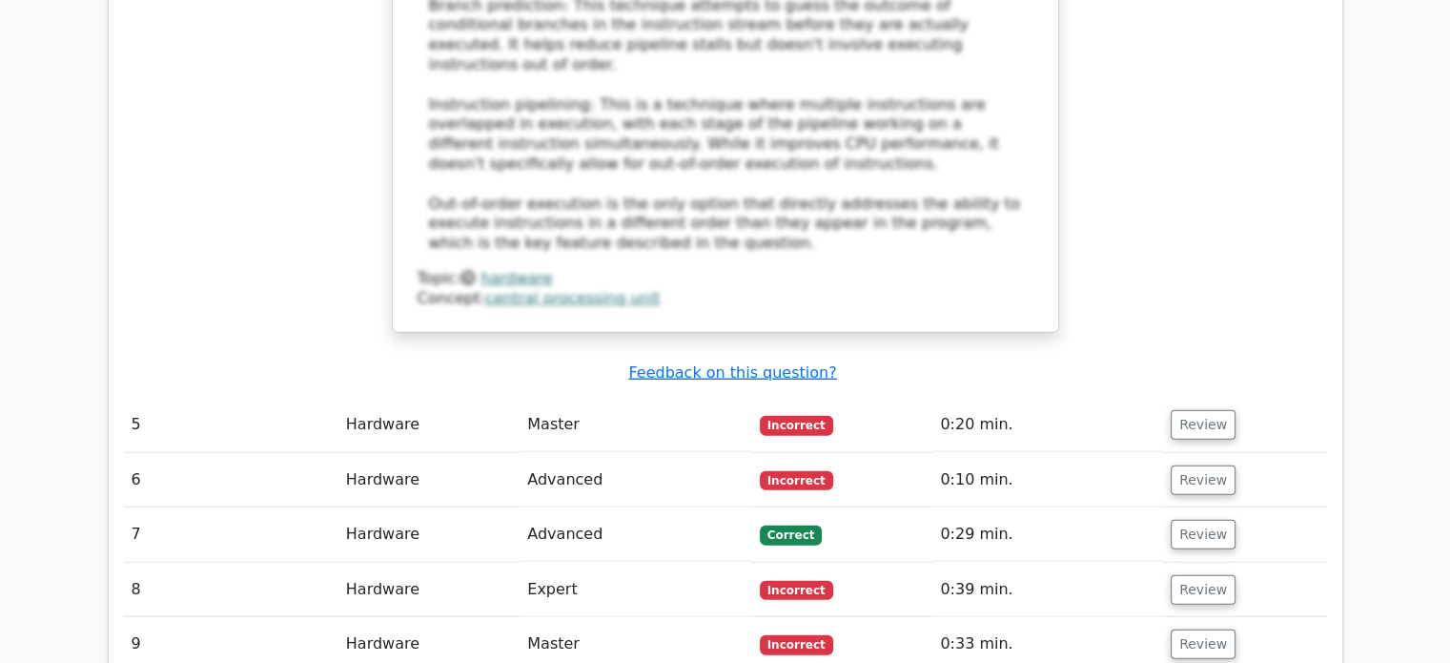
scroll to position [4958, 0]
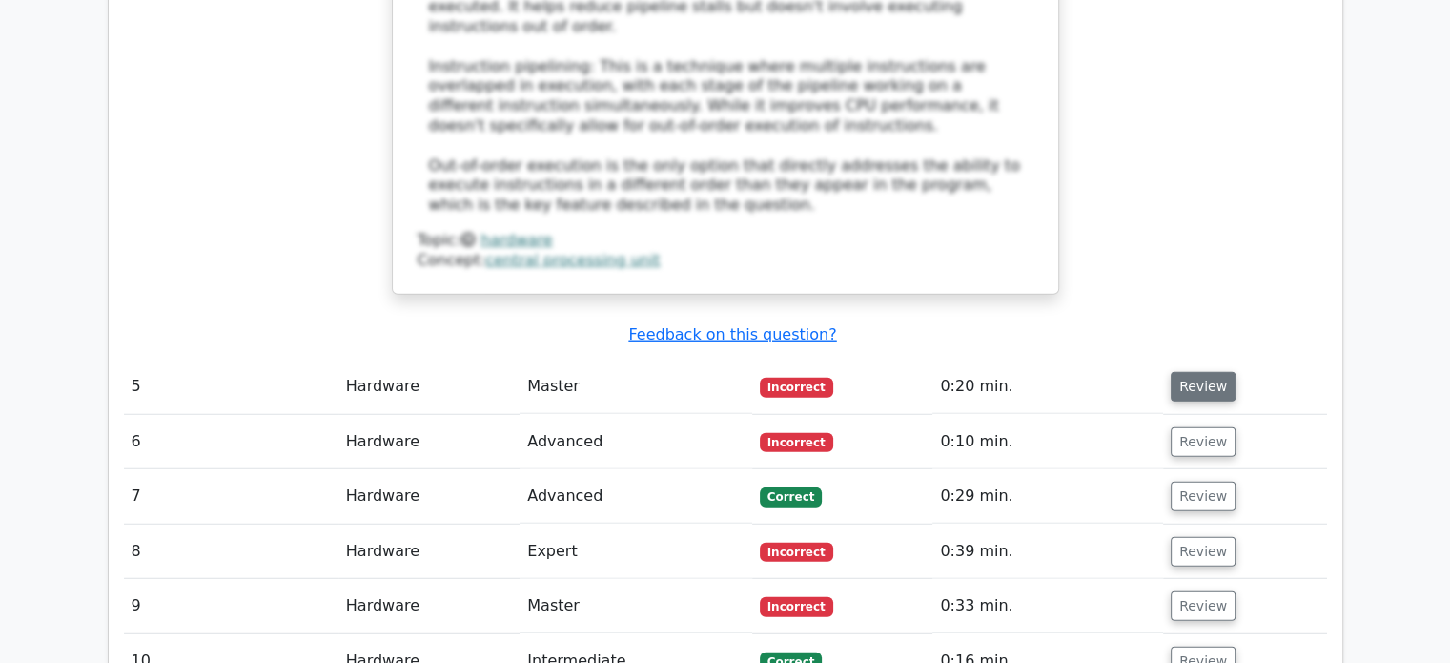
click at [1191, 372] on button "Review" at bounding box center [1203, 387] width 65 height 30
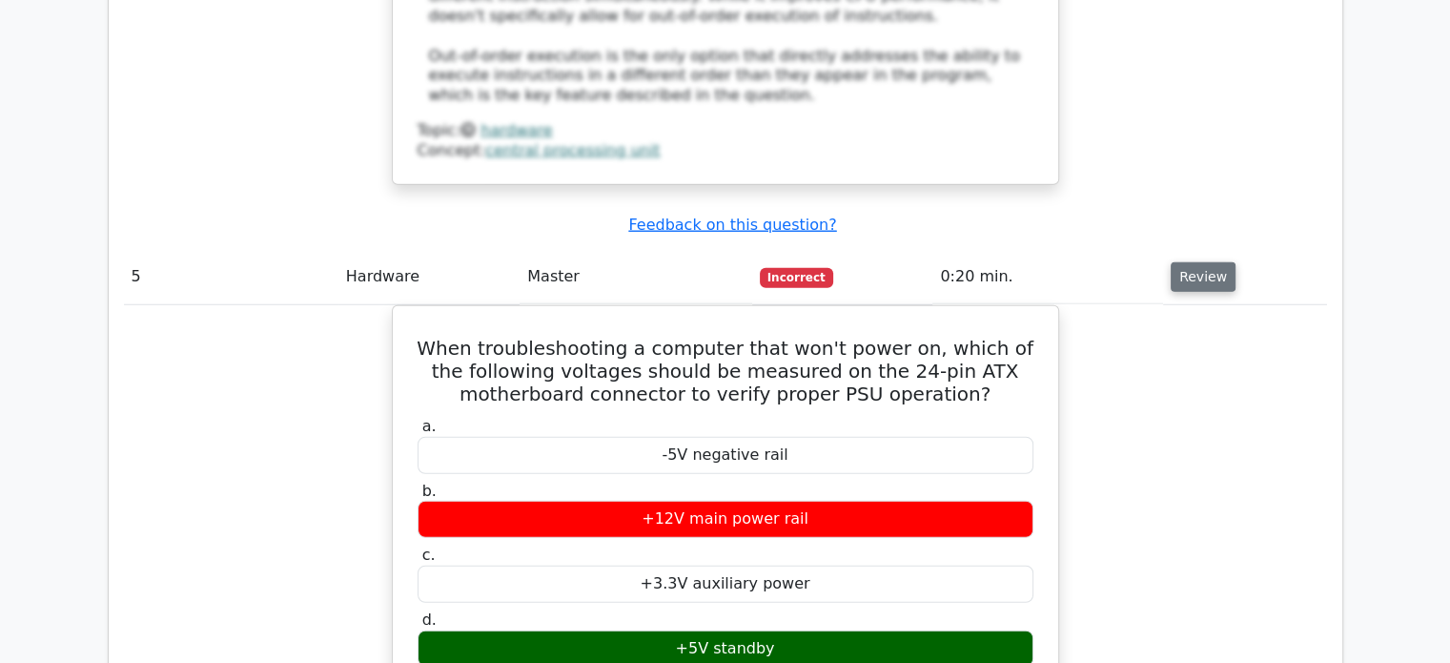
scroll to position [5072, 0]
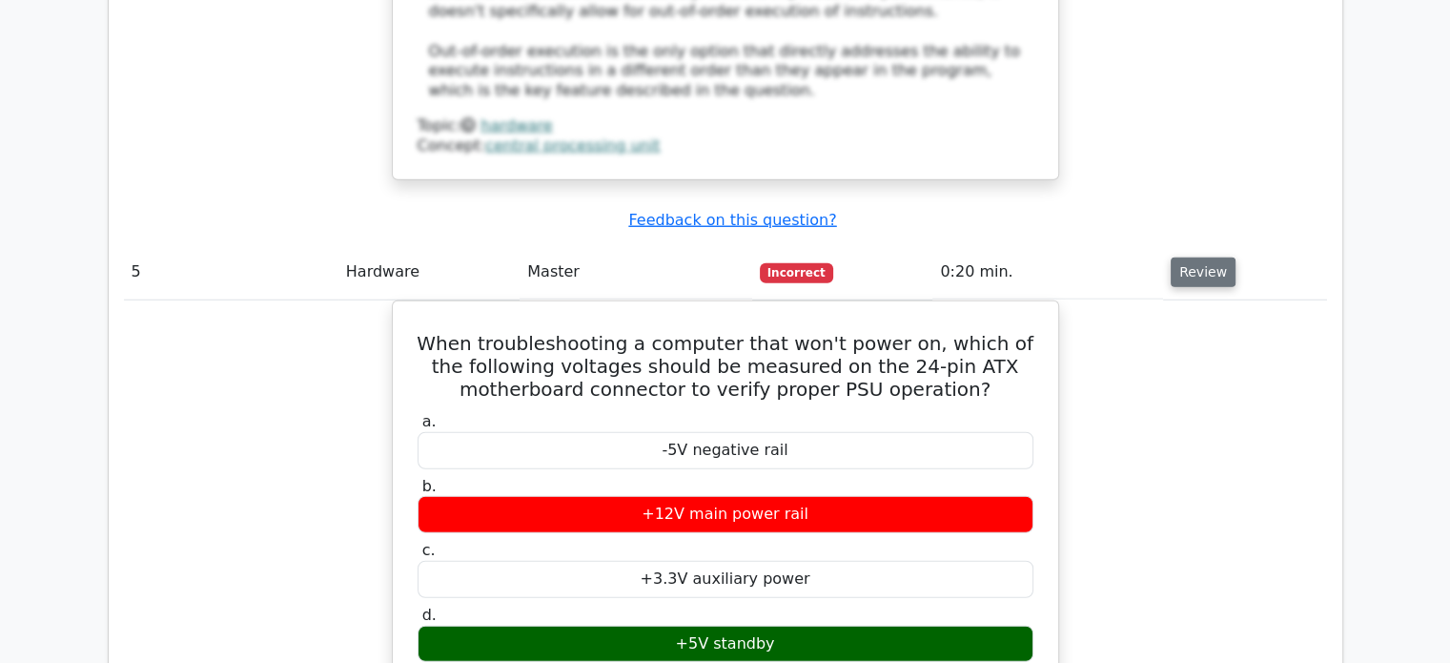
click at [1201, 257] on button "Review" at bounding box center [1203, 272] width 65 height 30
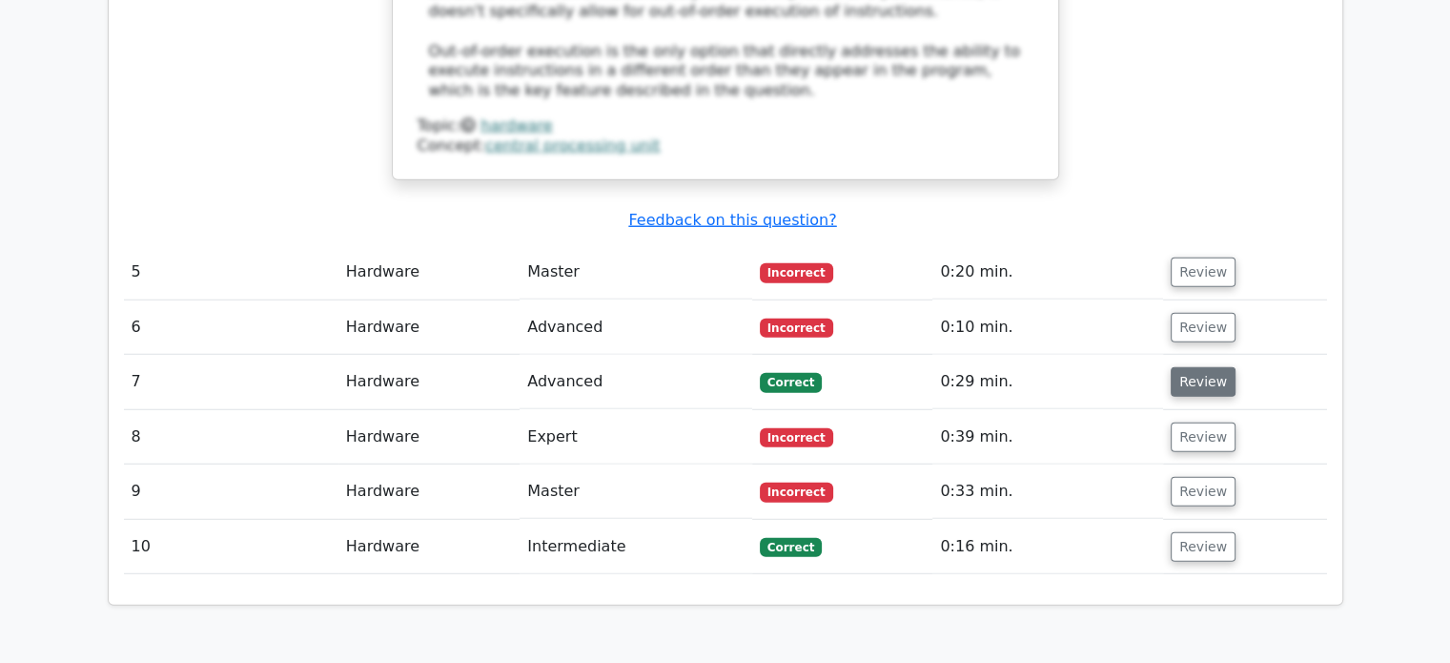
click at [1196, 367] on button "Review" at bounding box center [1203, 382] width 65 height 30
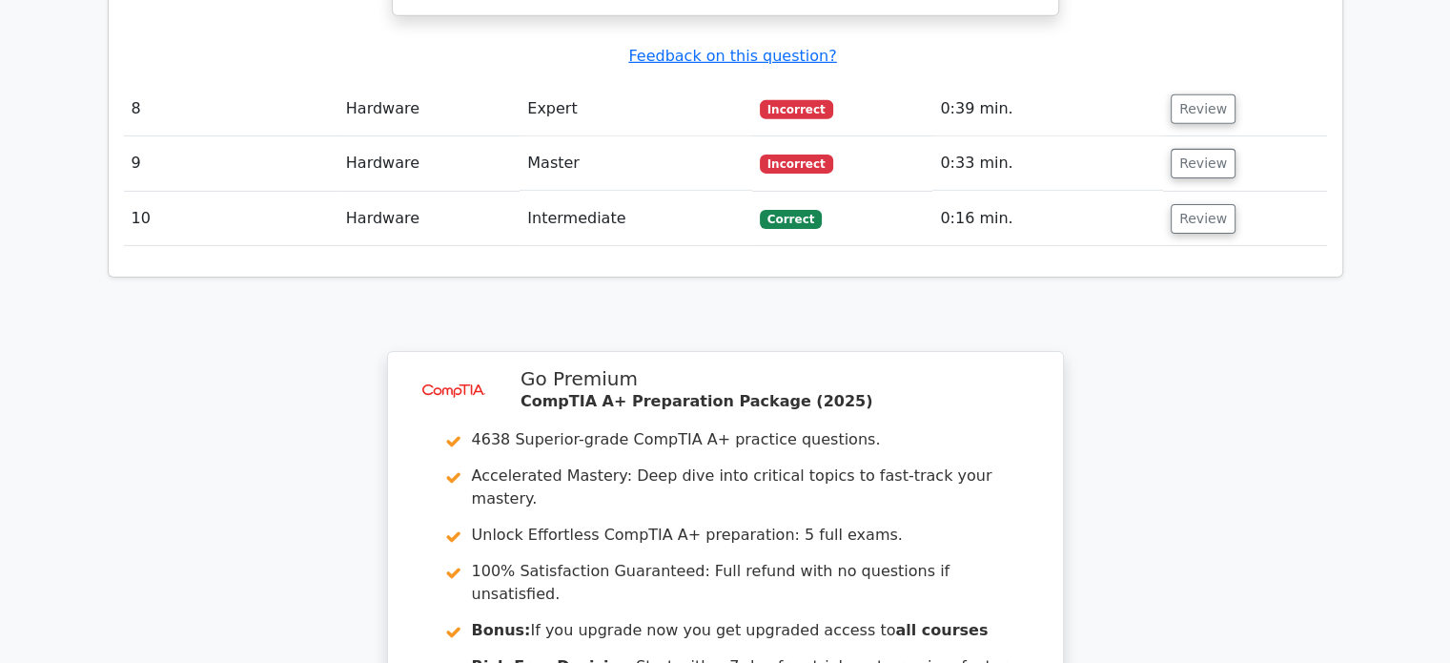
scroll to position [6216, 0]
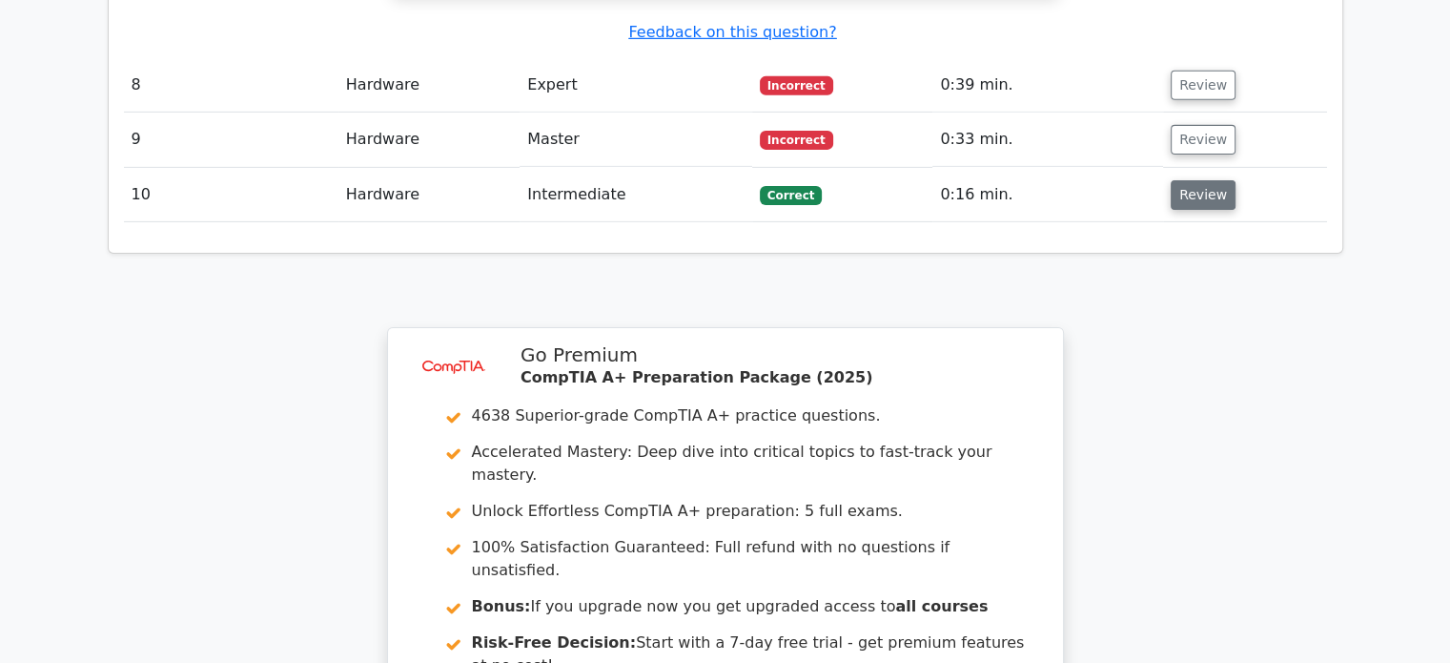
click at [1178, 180] on button "Review" at bounding box center [1203, 195] width 65 height 30
